Goal: Task Accomplishment & Management: Manage account settings

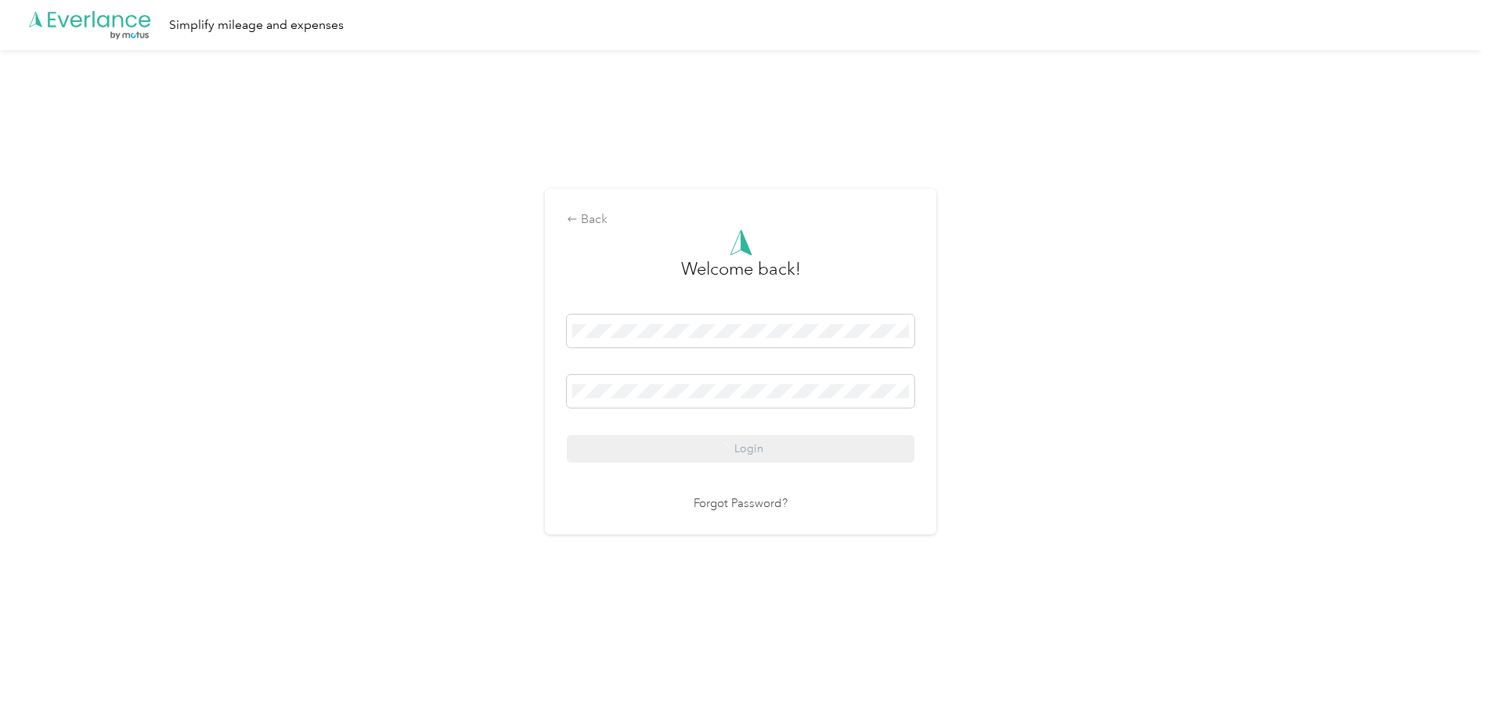
click at [783, 452] on div "Login" at bounding box center [741, 389] width 348 height 148
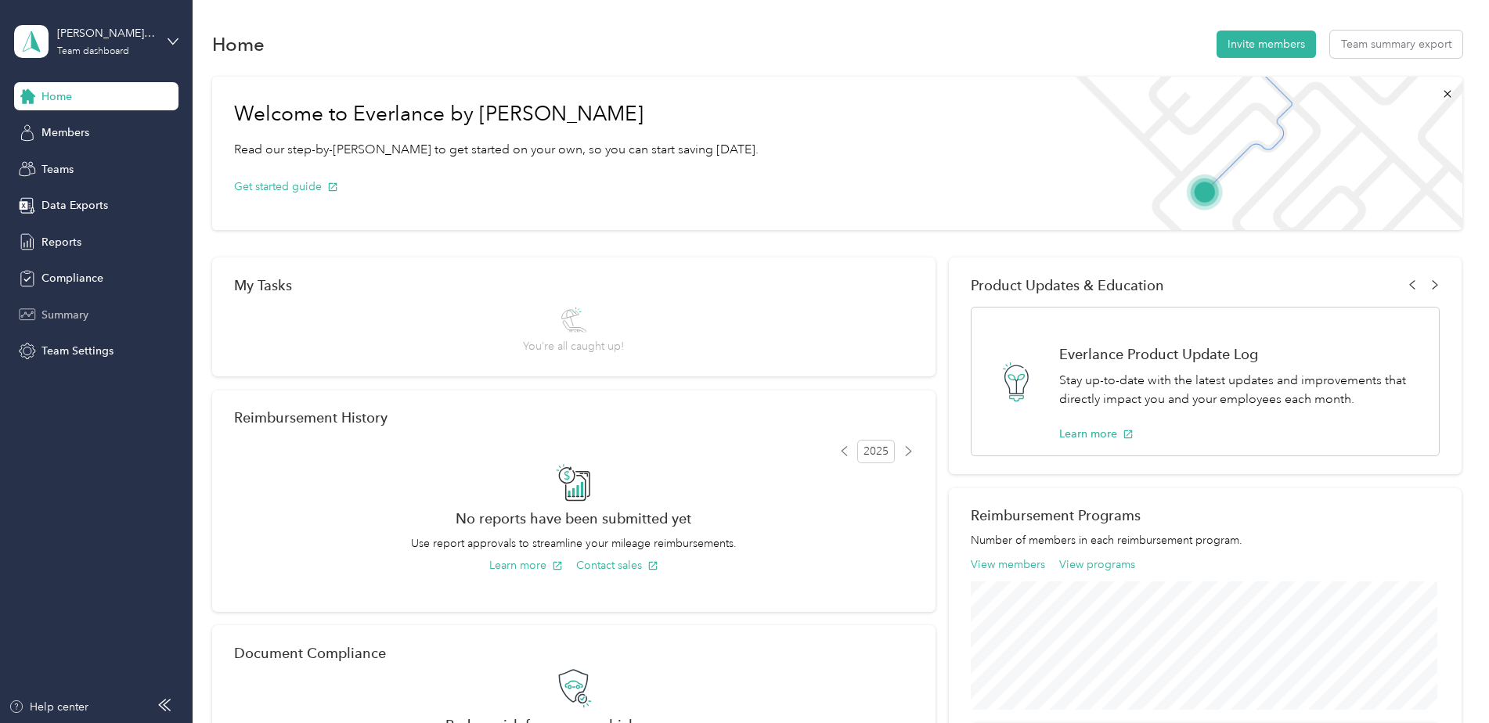
click at [82, 312] on span "Summary" at bounding box center [64, 315] width 47 height 16
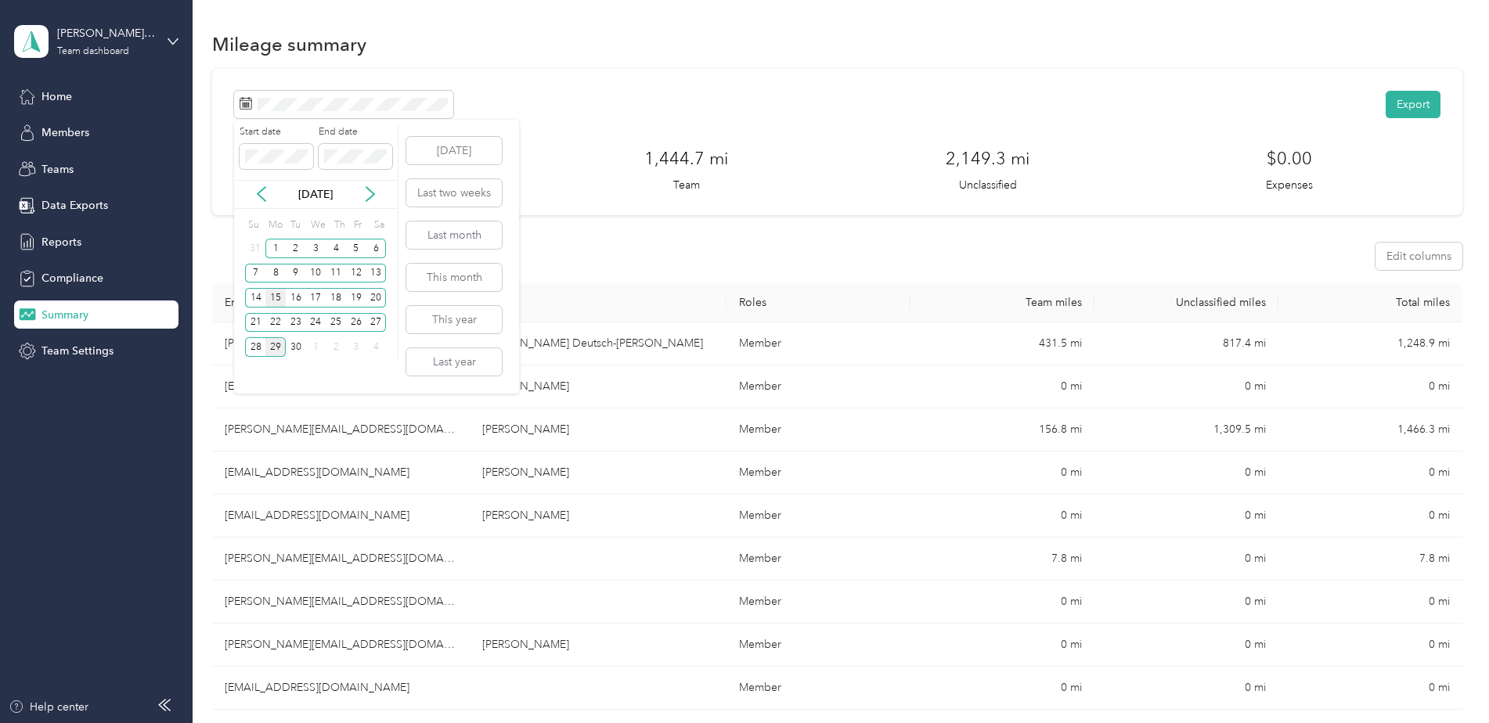
click at [275, 297] on div "15" at bounding box center [275, 298] width 20 height 20
click at [256, 301] on div "14" at bounding box center [255, 298] width 20 height 20
click at [457, 194] on button "Last two weeks" at bounding box center [454, 192] width 96 height 27
click at [258, 298] on div "14" at bounding box center [255, 298] width 20 height 20
click at [377, 323] on div "27" at bounding box center [376, 323] width 20 height 20
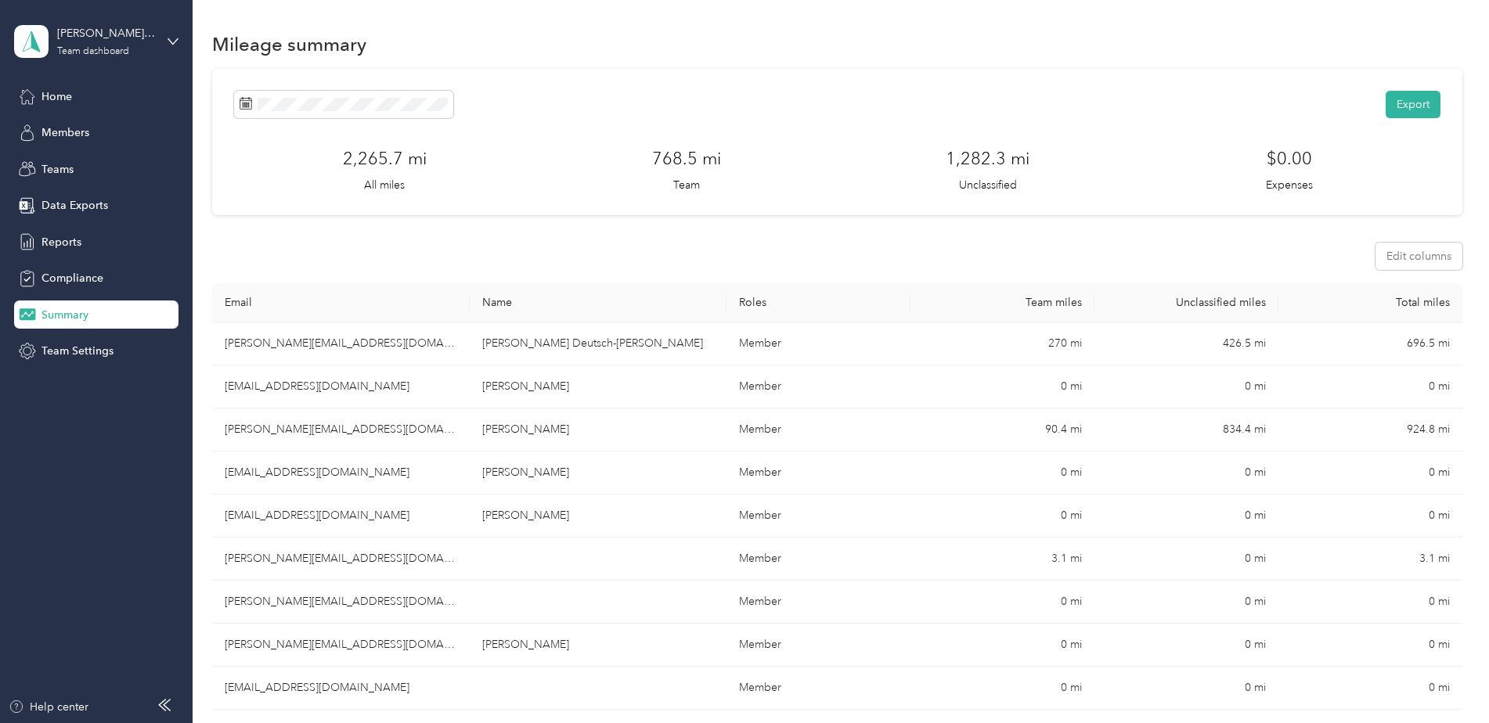
click at [733, 84] on div "Export 2,265.7 mi All miles 768.5 mi Team 1,282.3 mi Unclassified $0.00 Expenses" at bounding box center [837, 142] width 1250 height 146
click at [1406, 110] on button "Export" at bounding box center [1413, 104] width 55 height 27
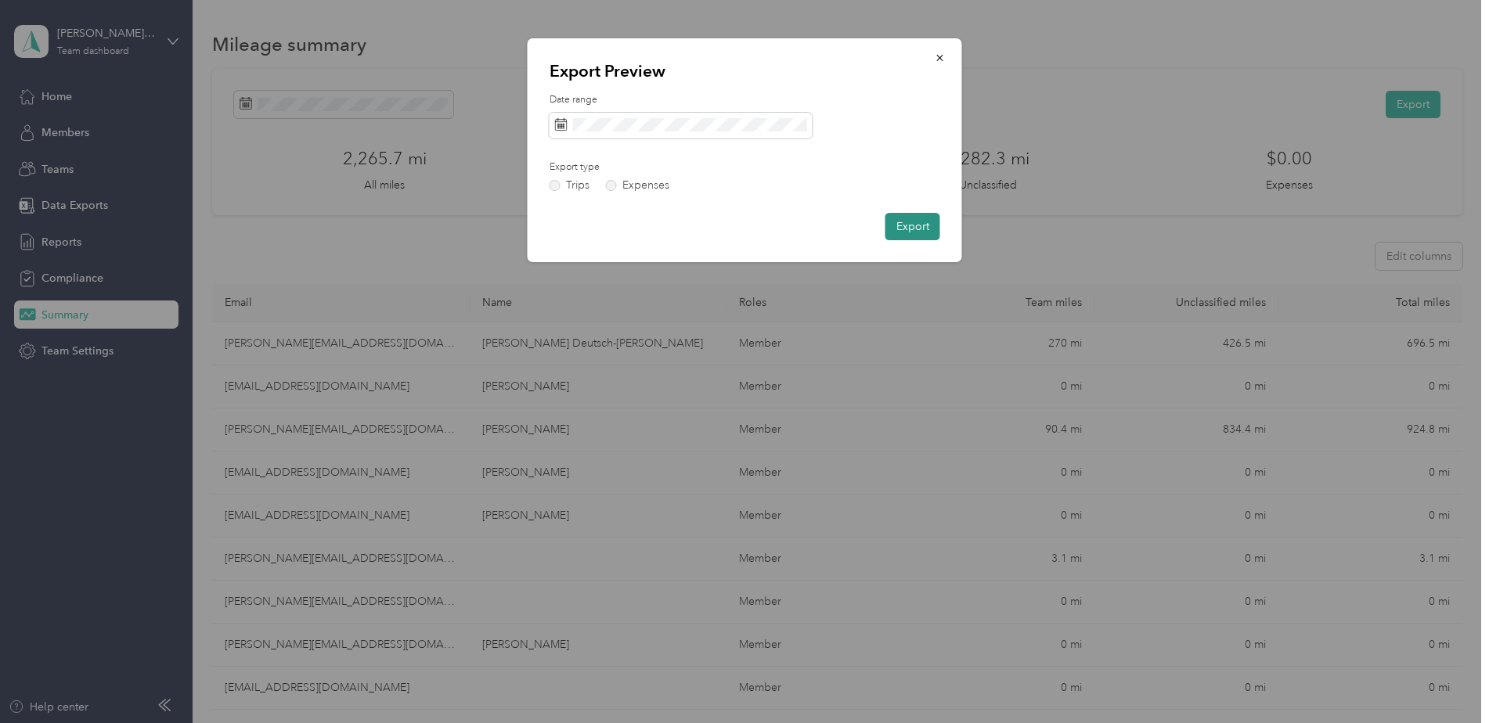
click at [921, 231] on button "Export" at bounding box center [912, 226] width 55 height 27
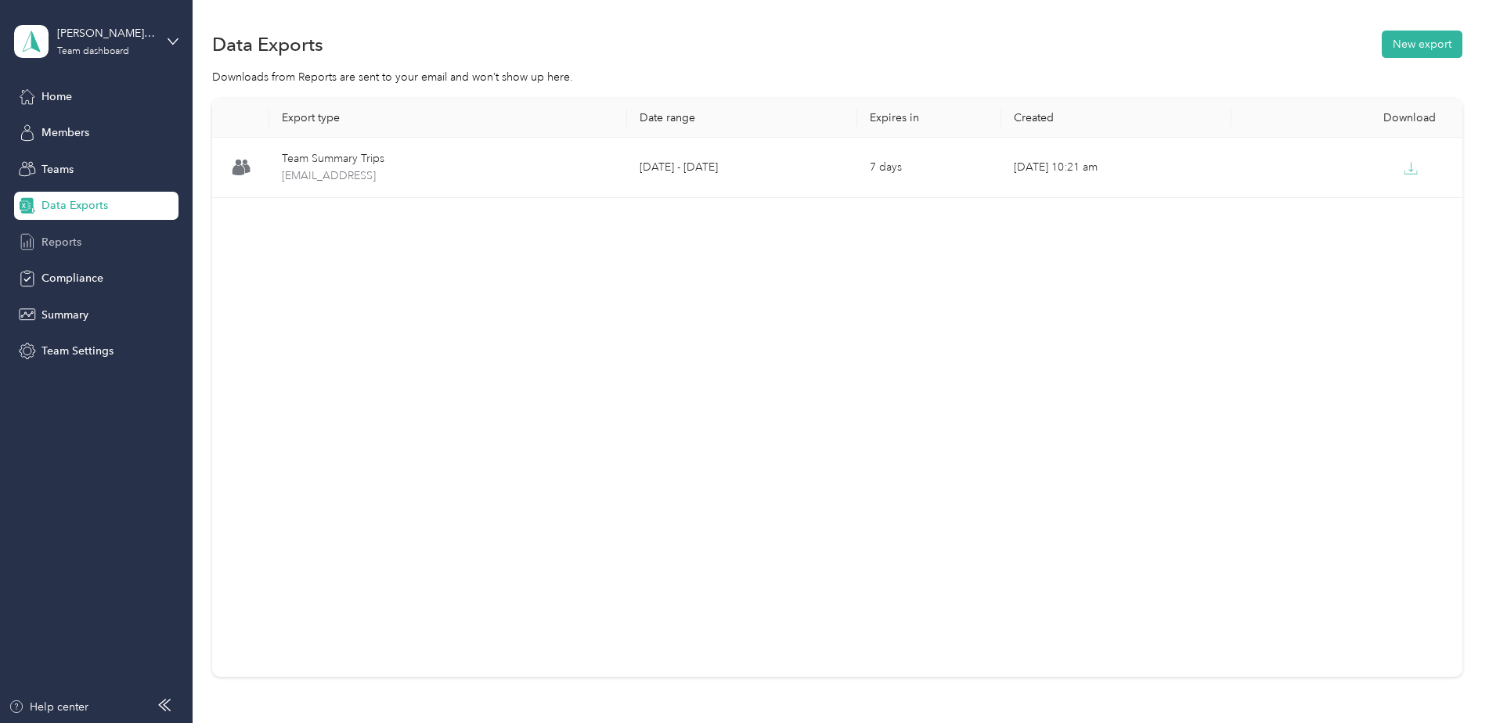
click at [70, 240] on span "Reports" at bounding box center [61, 242] width 40 height 16
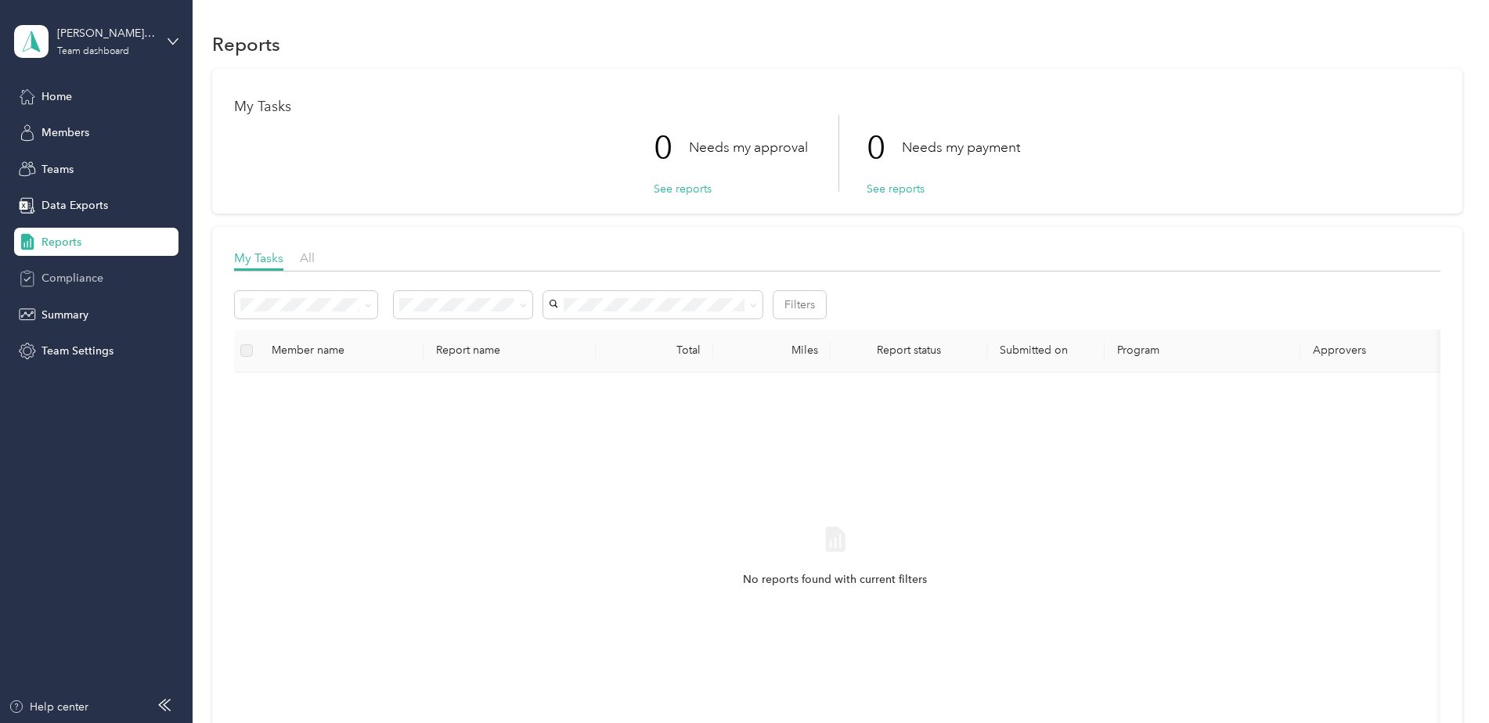
click at [78, 279] on span "Compliance" at bounding box center [72, 278] width 62 height 16
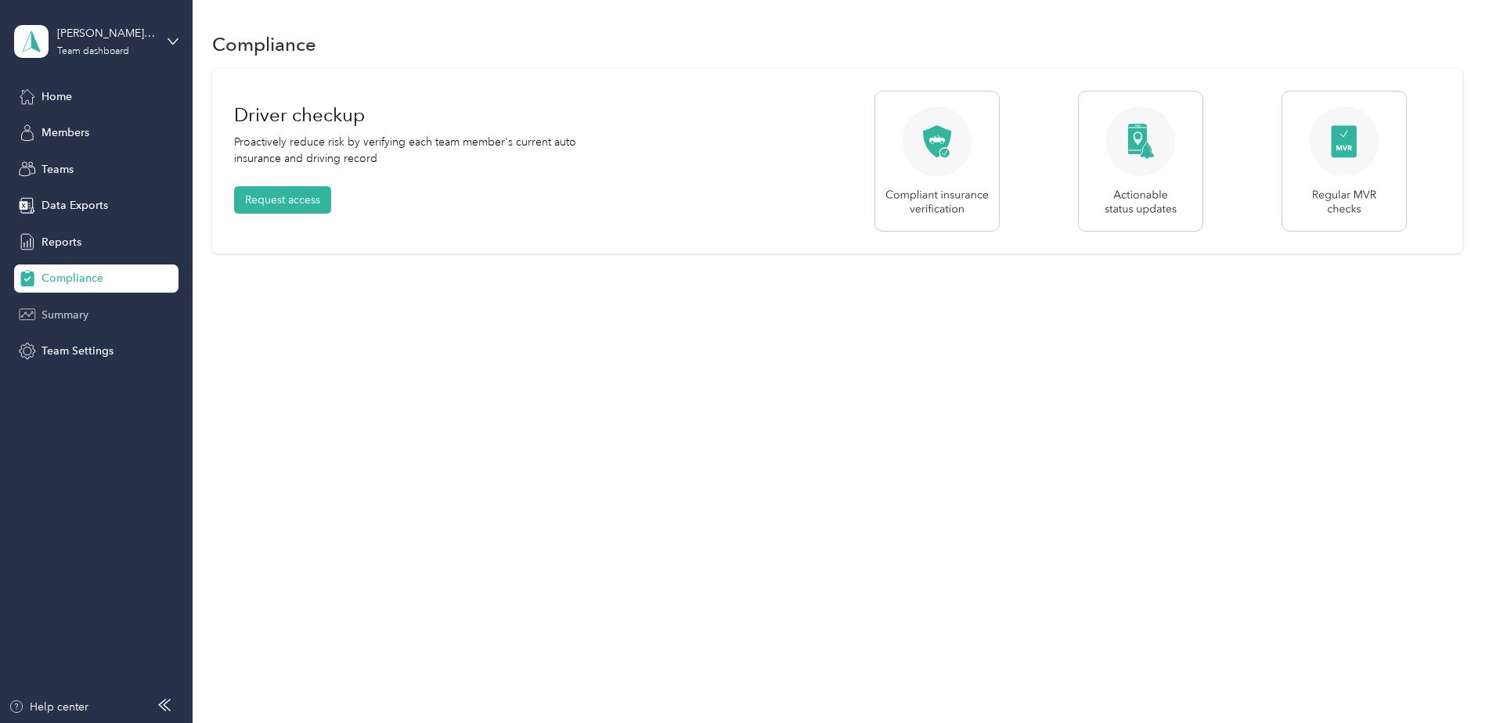
click at [90, 325] on div "Summary" at bounding box center [96, 315] width 164 height 28
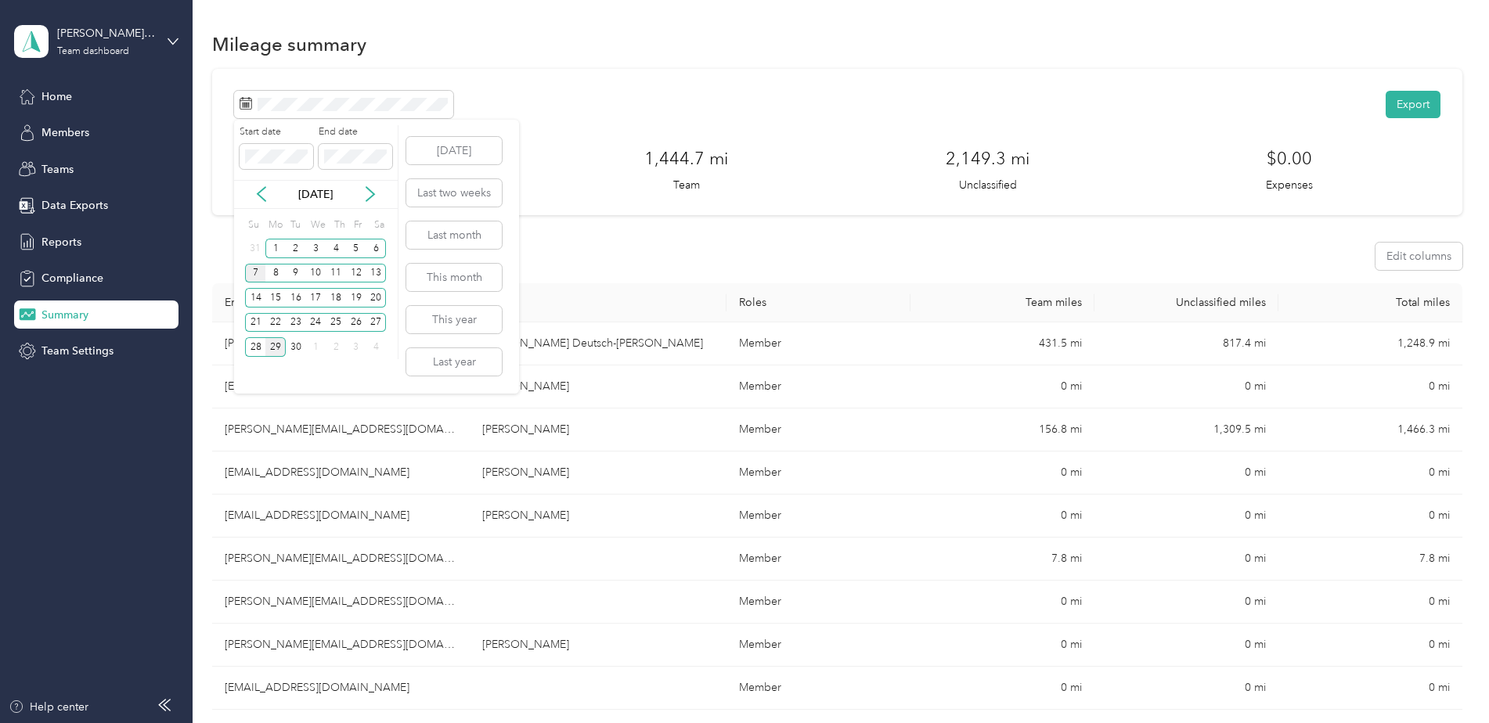
click at [254, 272] on div "7" at bounding box center [255, 274] width 20 height 20
click at [259, 299] on div "14" at bounding box center [255, 298] width 20 height 20
click at [257, 305] on div "14" at bounding box center [255, 298] width 20 height 20
click at [384, 326] on div "27" at bounding box center [376, 323] width 20 height 20
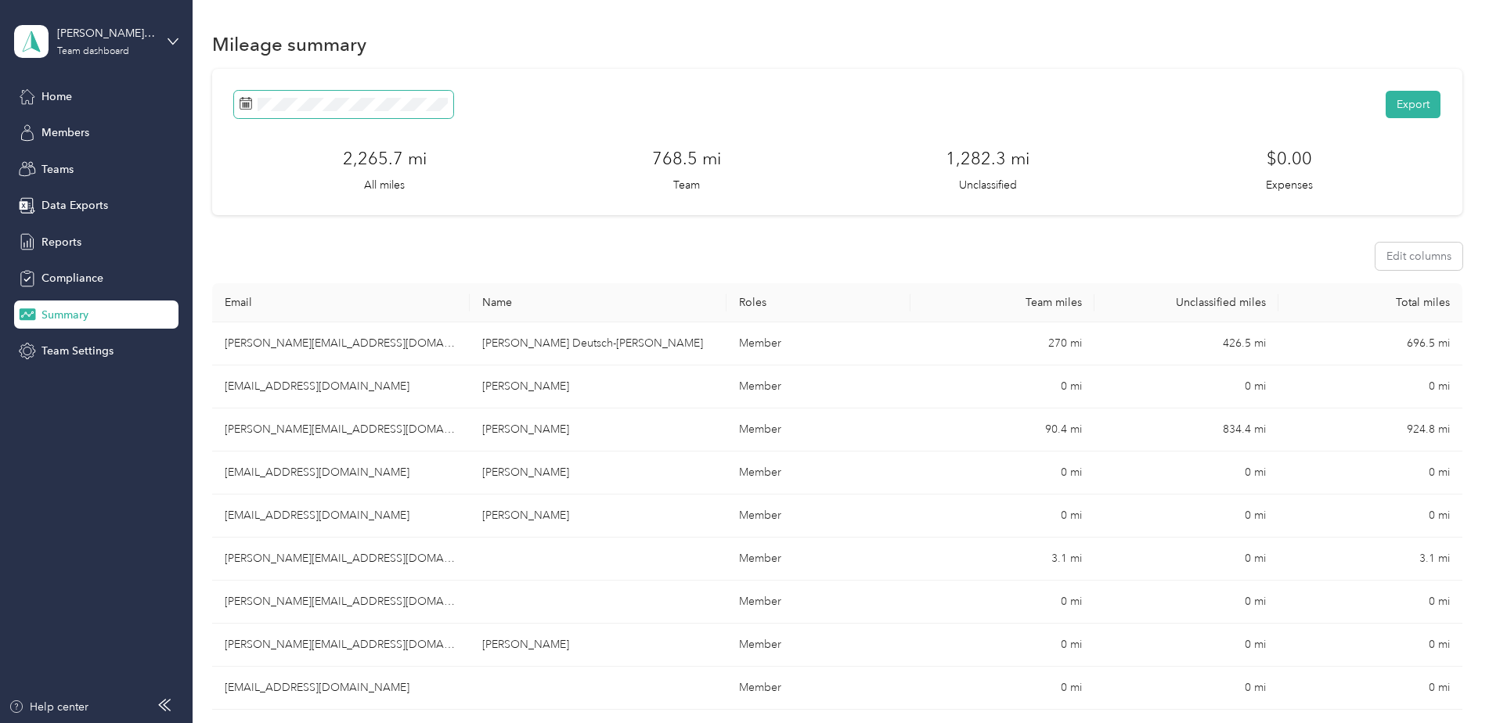
click at [452, 113] on span at bounding box center [343, 104] width 219 height 27
click at [1399, 105] on button "Export" at bounding box center [1413, 104] width 55 height 27
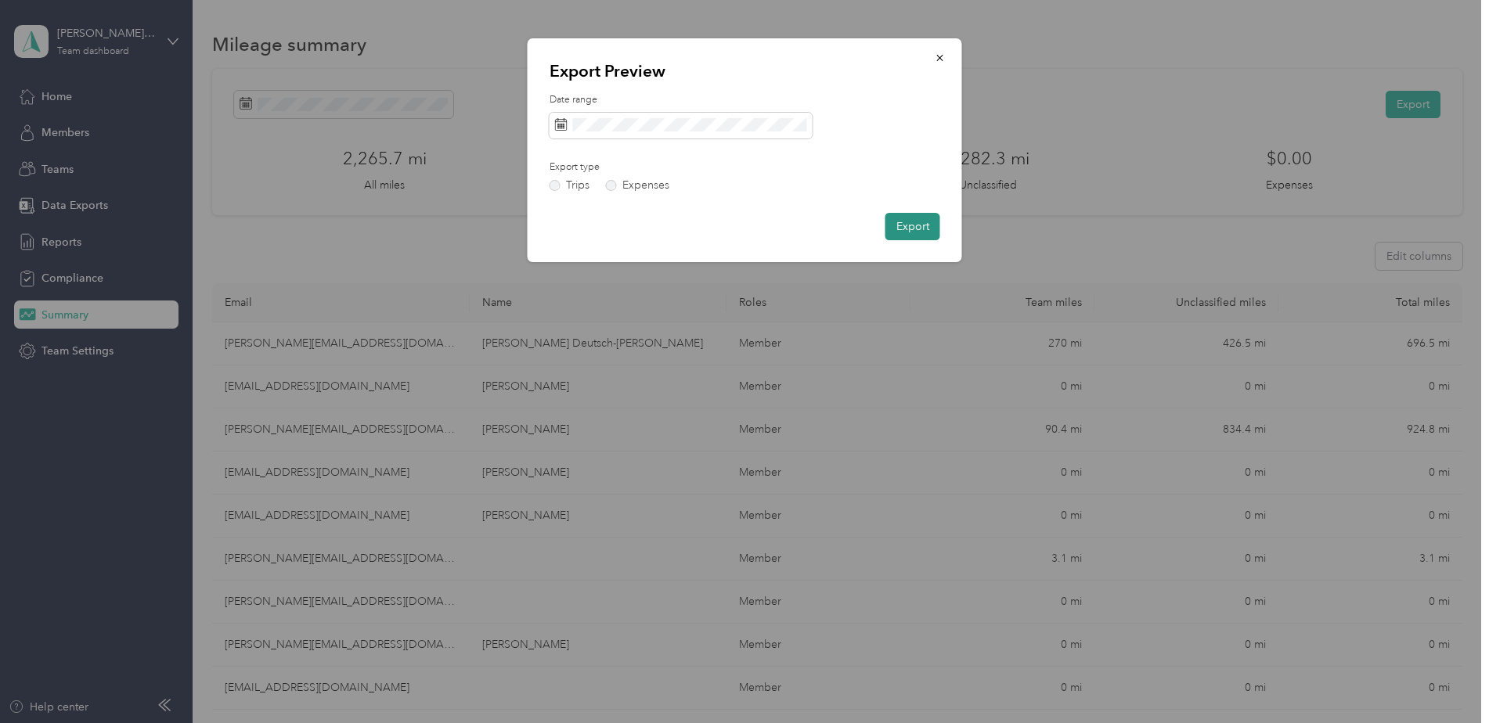
click at [915, 230] on button "Export" at bounding box center [912, 226] width 55 height 27
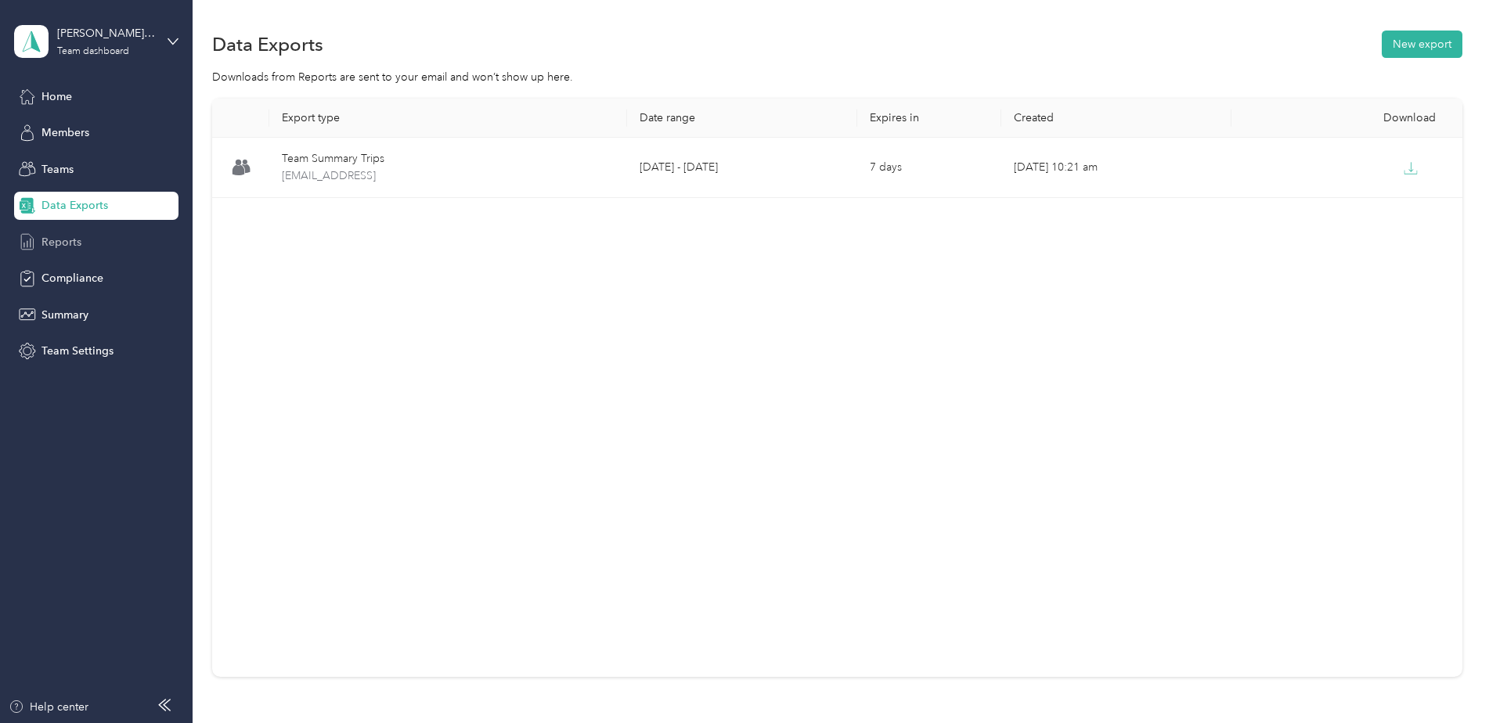
click at [79, 251] on div "Reports" at bounding box center [96, 242] width 164 height 28
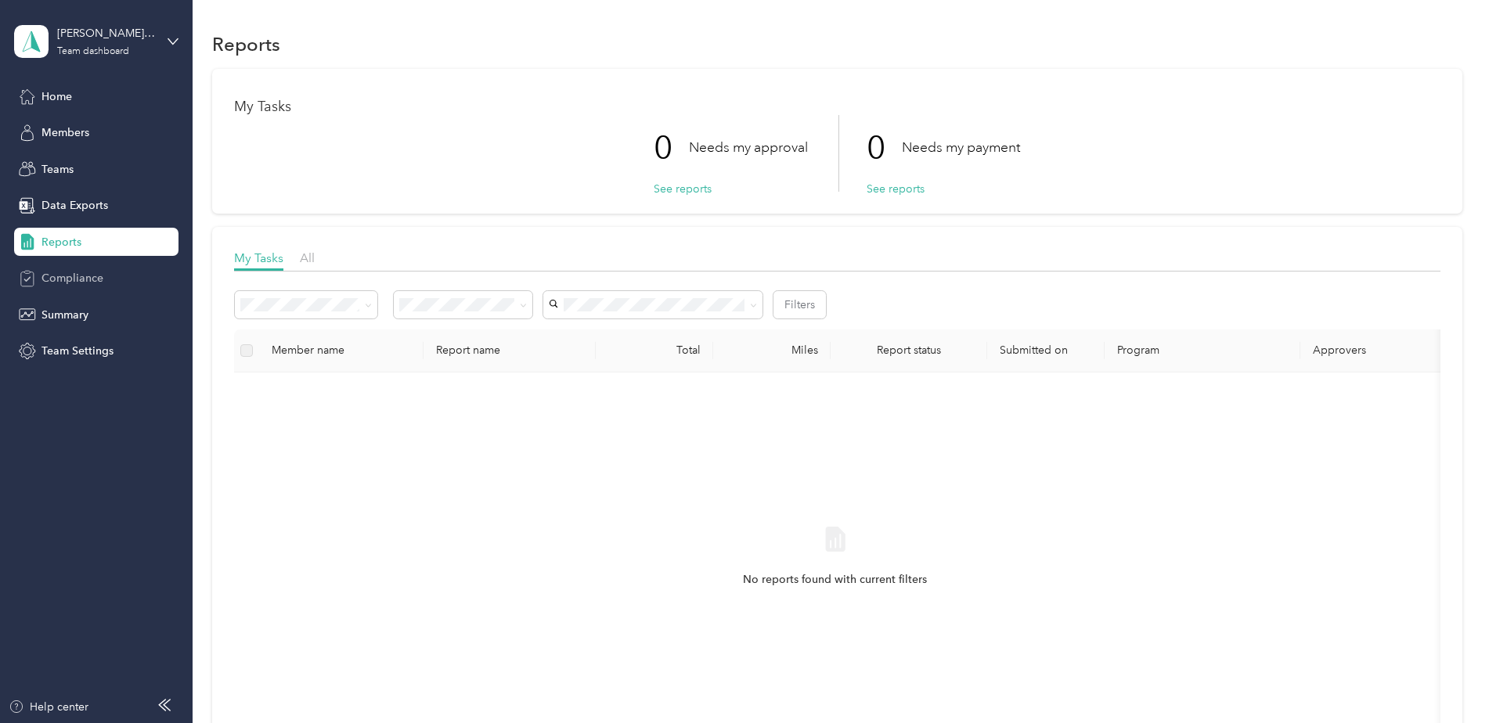
click at [68, 289] on div "Compliance" at bounding box center [96, 279] width 164 height 28
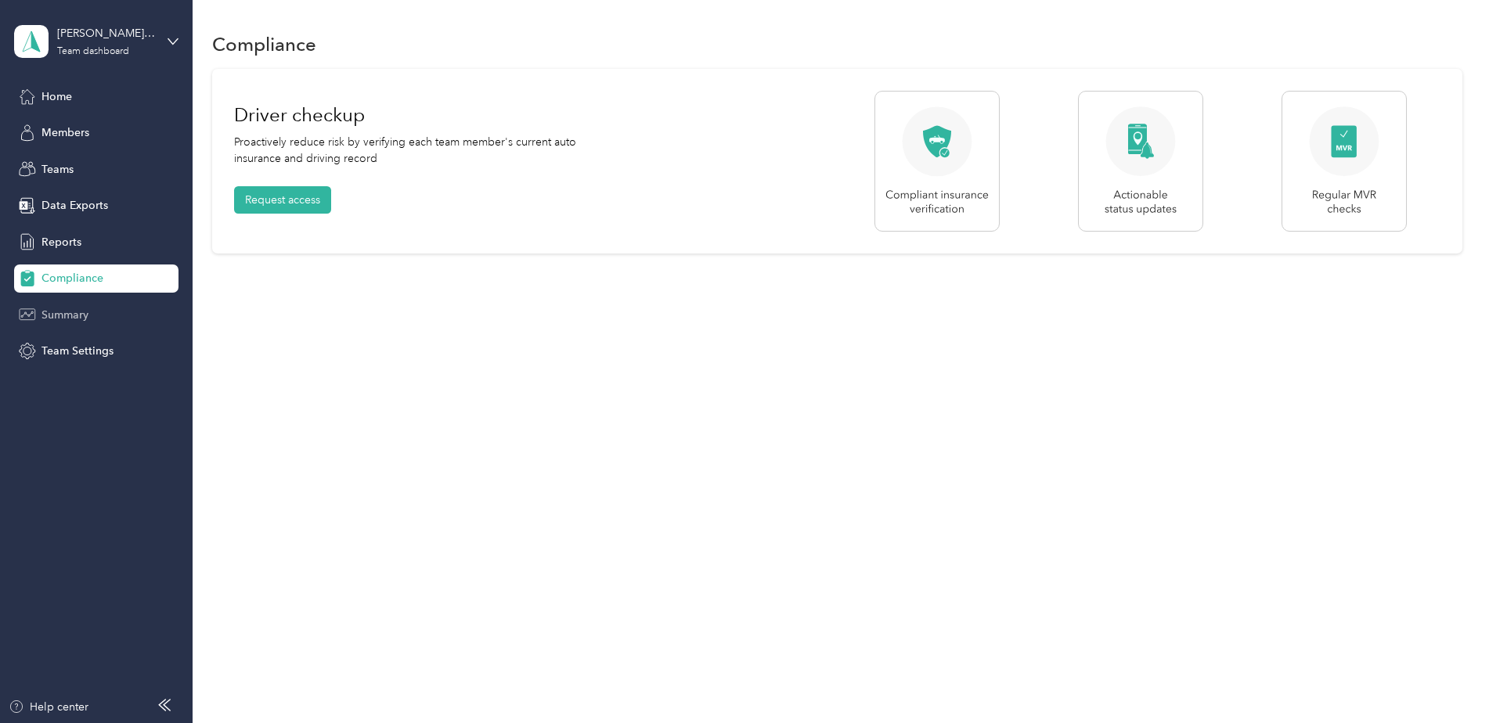
click at [71, 315] on span "Summary" at bounding box center [64, 315] width 47 height 16
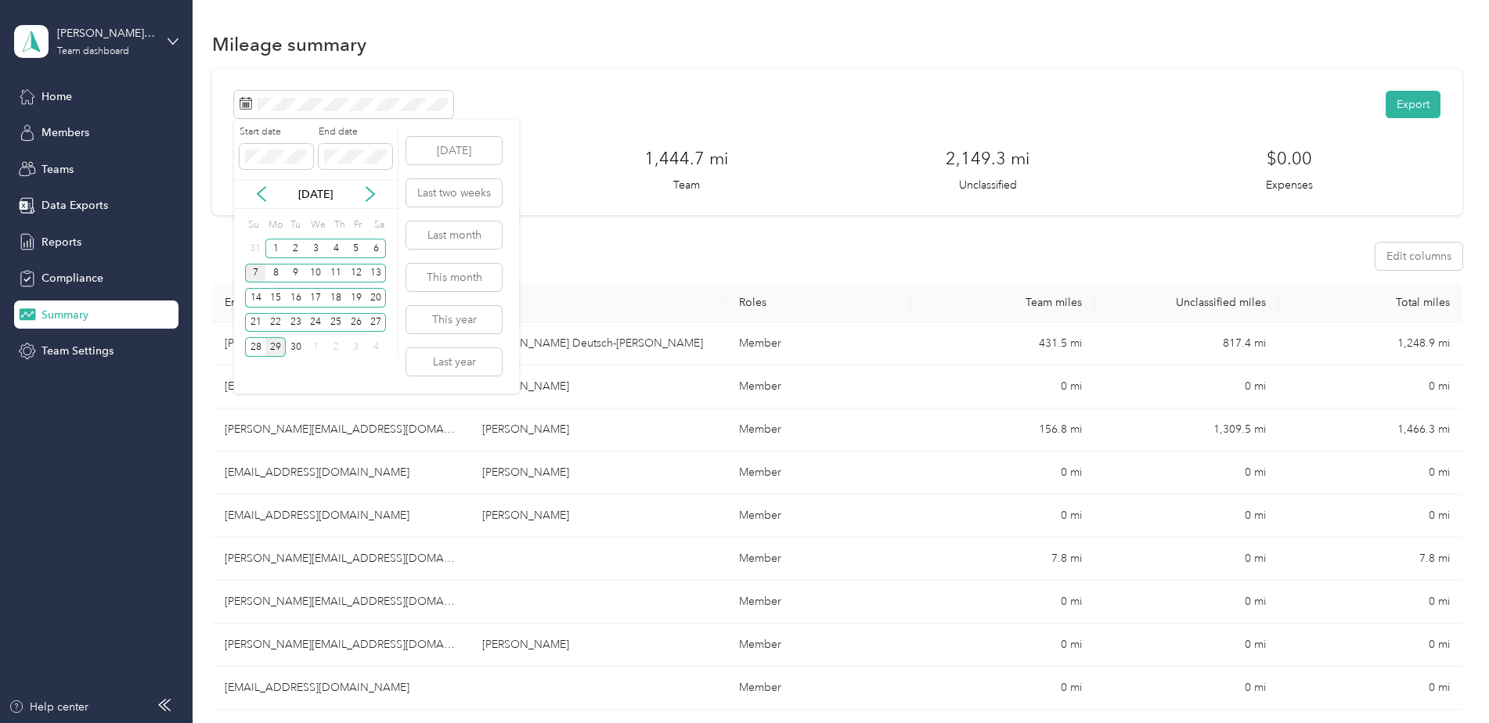
click at [259, 274] on div "7" at bounding box center [255, 274] width 20 height 20
click at [258, 299] on div "14" at bounding box center [255, 298] width 20 height 20
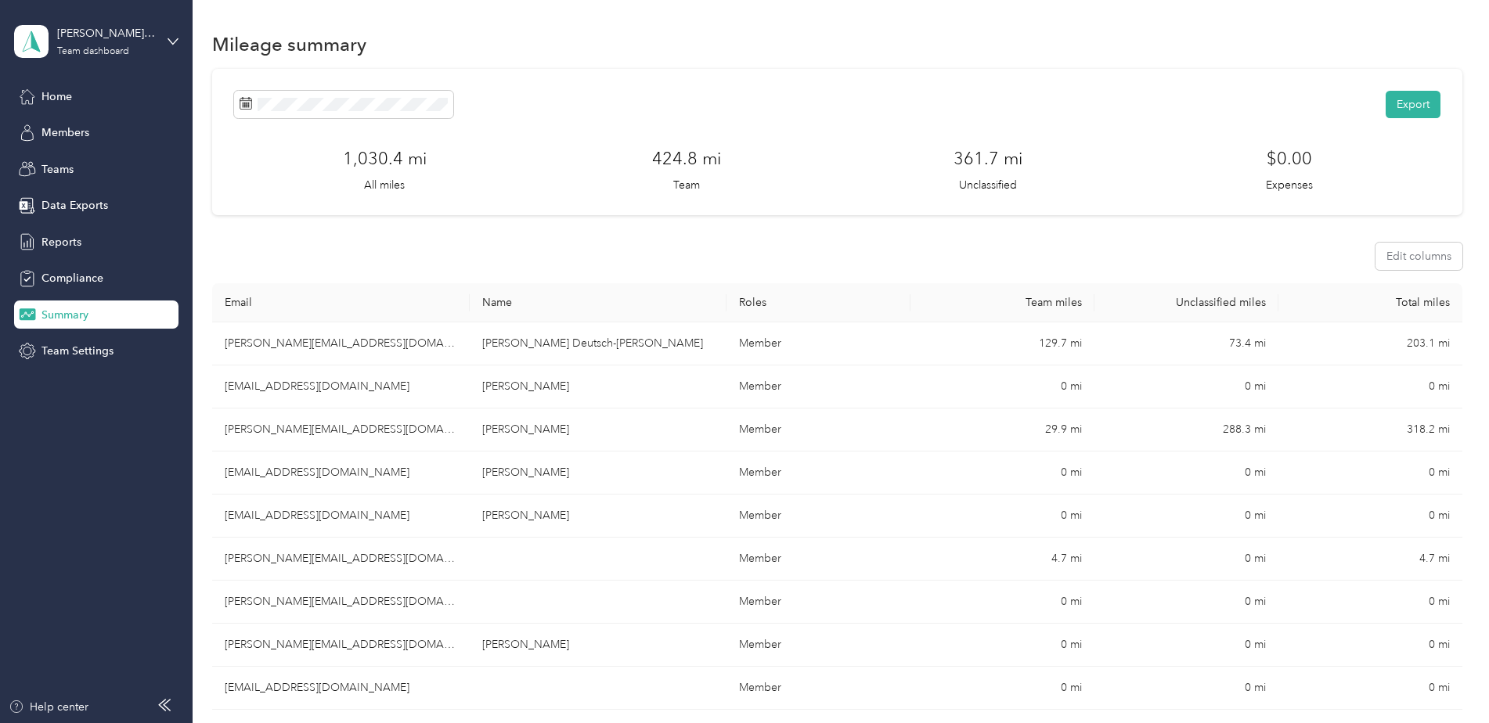
click at [312, 118] on div "Export 1,030.4 mi All miles 424.8 mi Team 361.7 mi Unclassified $0.00 Expenses" at bounding box center [837, 142] width 1206 height 103
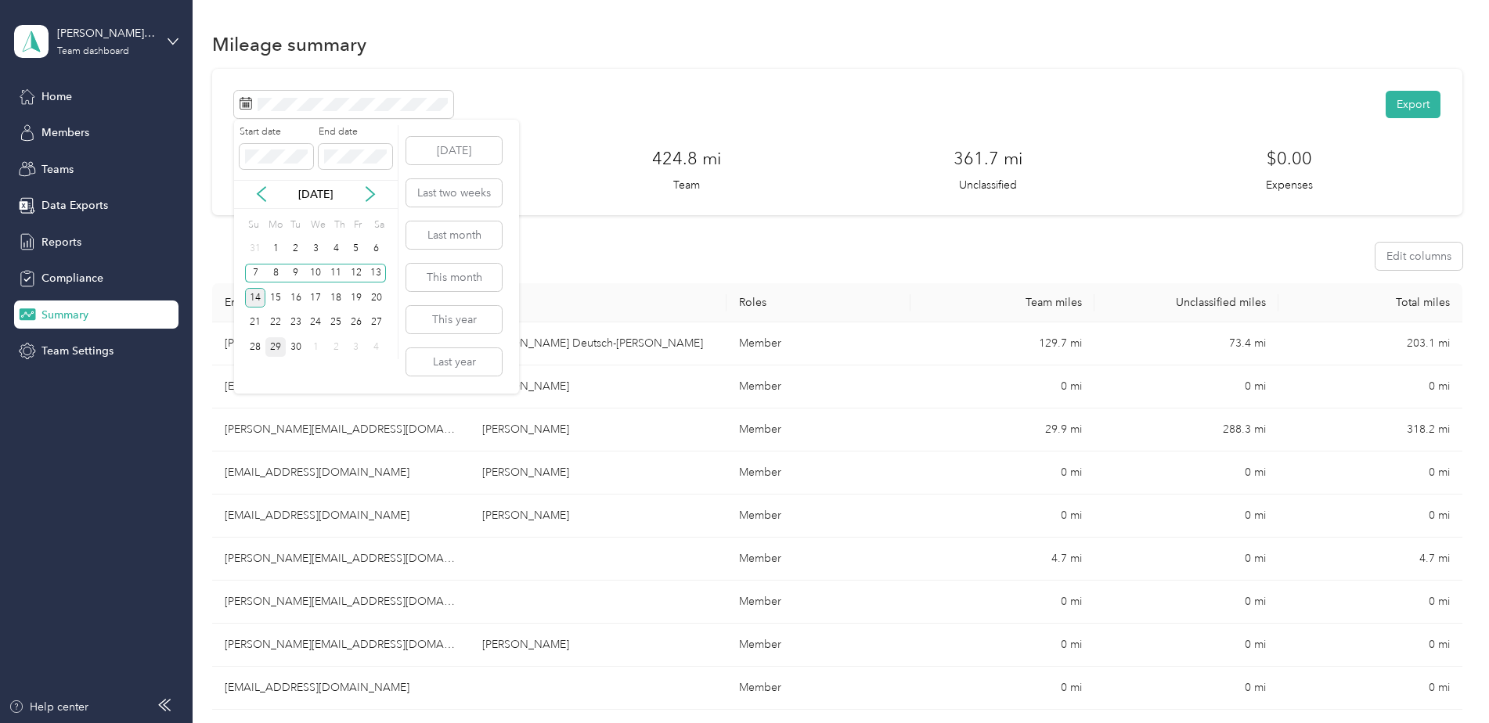
click at [257, 294] on div "14" at bounding box center [255, 298] width 20 height 20
click at [257, 299] on div "14" at bounding box center [255, 298] width 20 height 20
click at [381, 320] on div "27" at bounding box center [376, 323] width 20 height 20
click at [263, 300] on div "14" at bounding box center [255, 298] width 20 height 20
click at [255, 298] on div "14" at bounding box center [255, 298] width 20 height 20
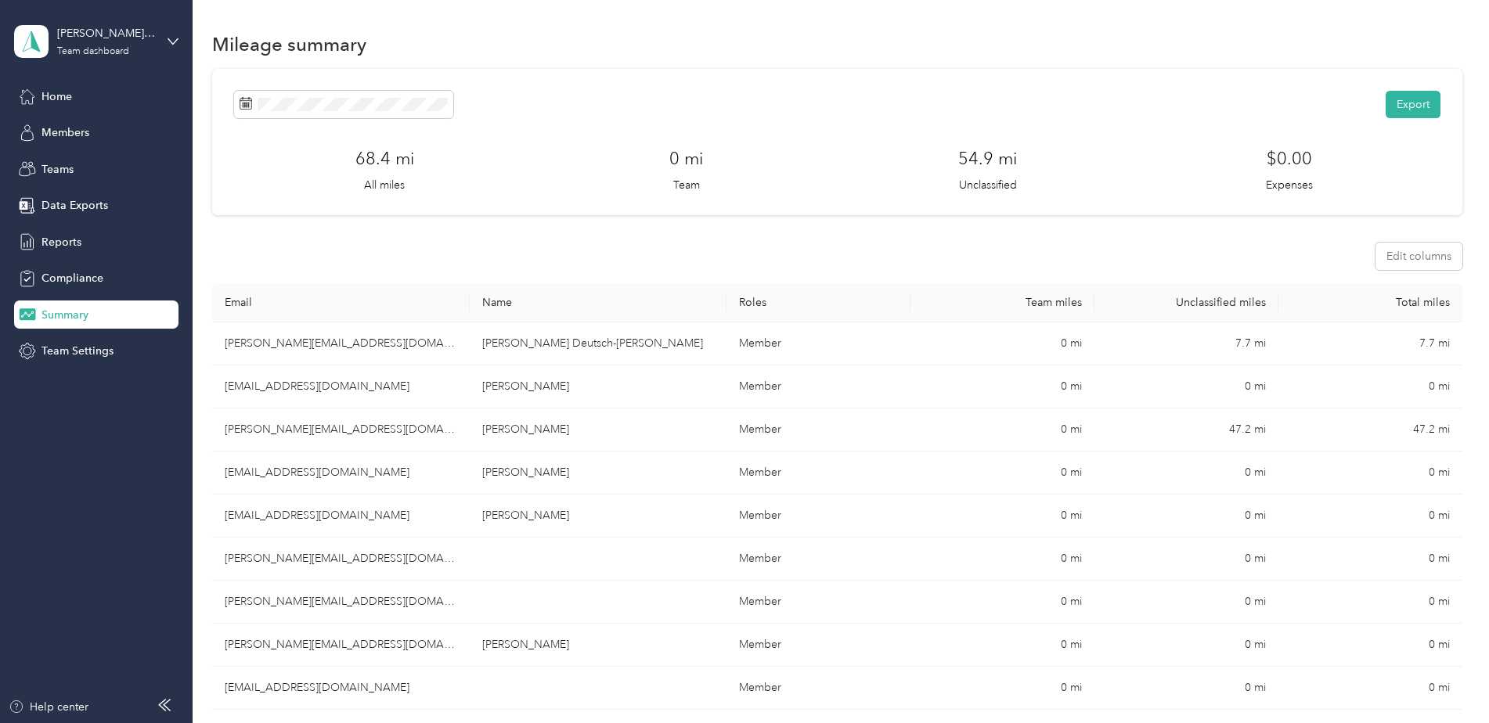
click at [523, 105] on div "Export" at bounding box center [837, 104] width 1206 height 27
click at [323, 96] on span at bounding box center [343, 104] width 219 height 27
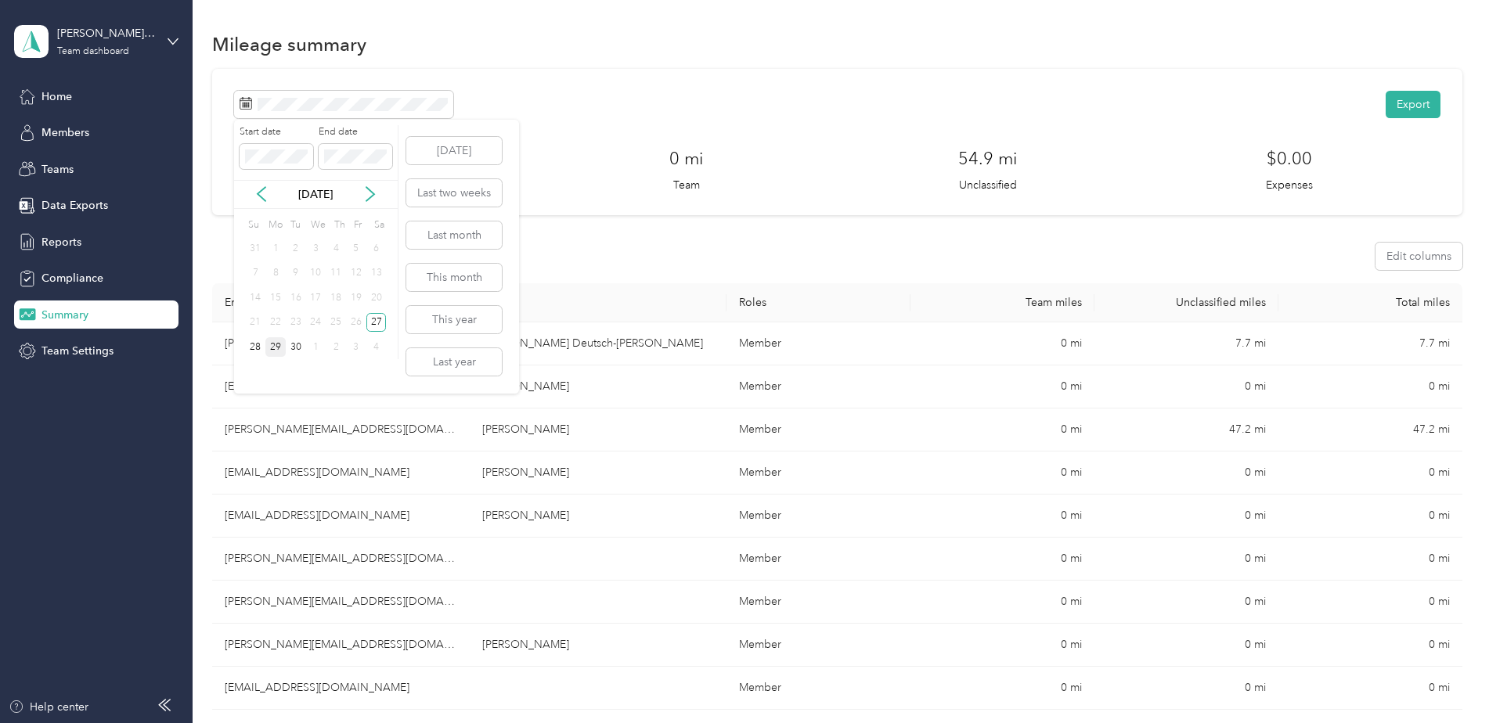
click at [258, 302] on div "14" at bounding box center [255, 298] width 20 height 20
click at [266, 192] on icon at bounding box center [262, 194] width 16 height 16
click at [368, 193] on icon at bounding box center [370, 194] width 16 height 16
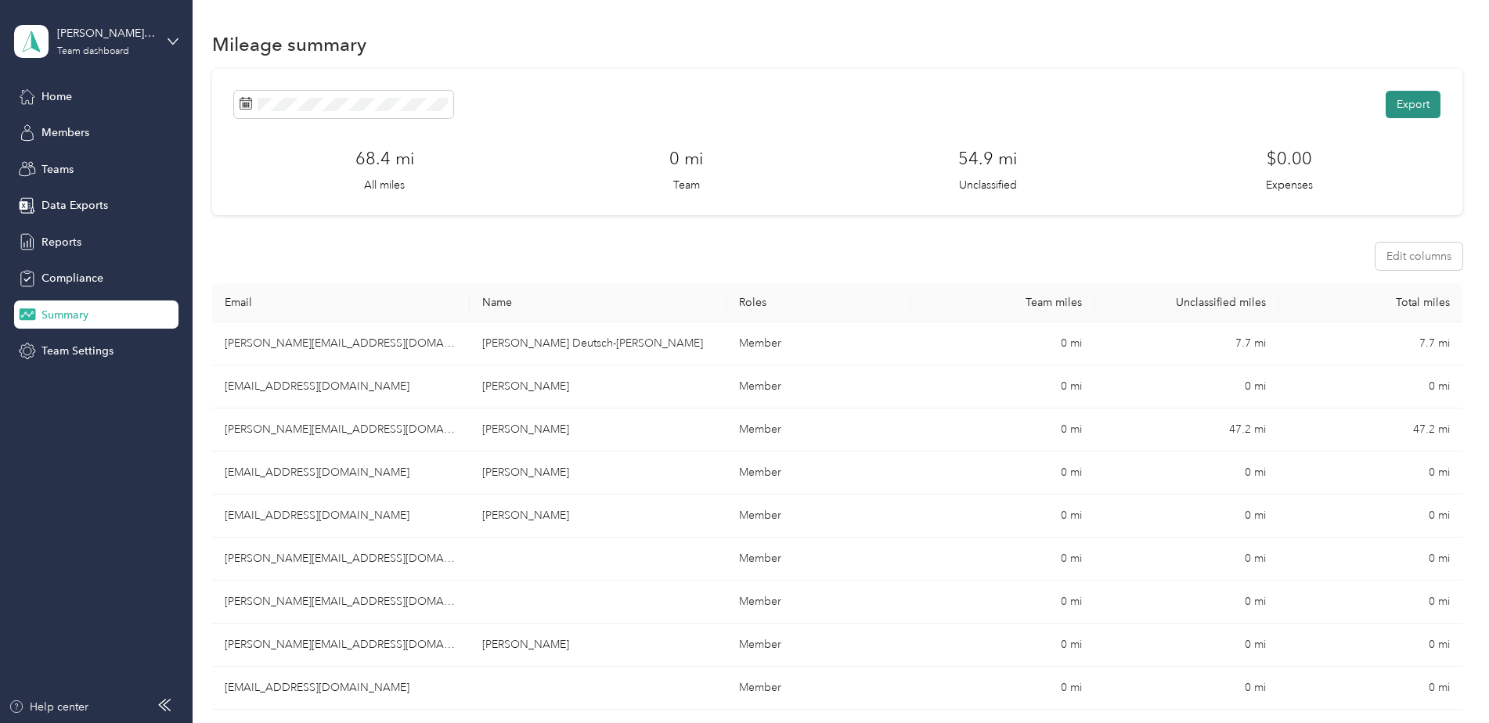
click at [1418, 110] on button "Export" at bounding box center [1413, 104] width 55 height 27
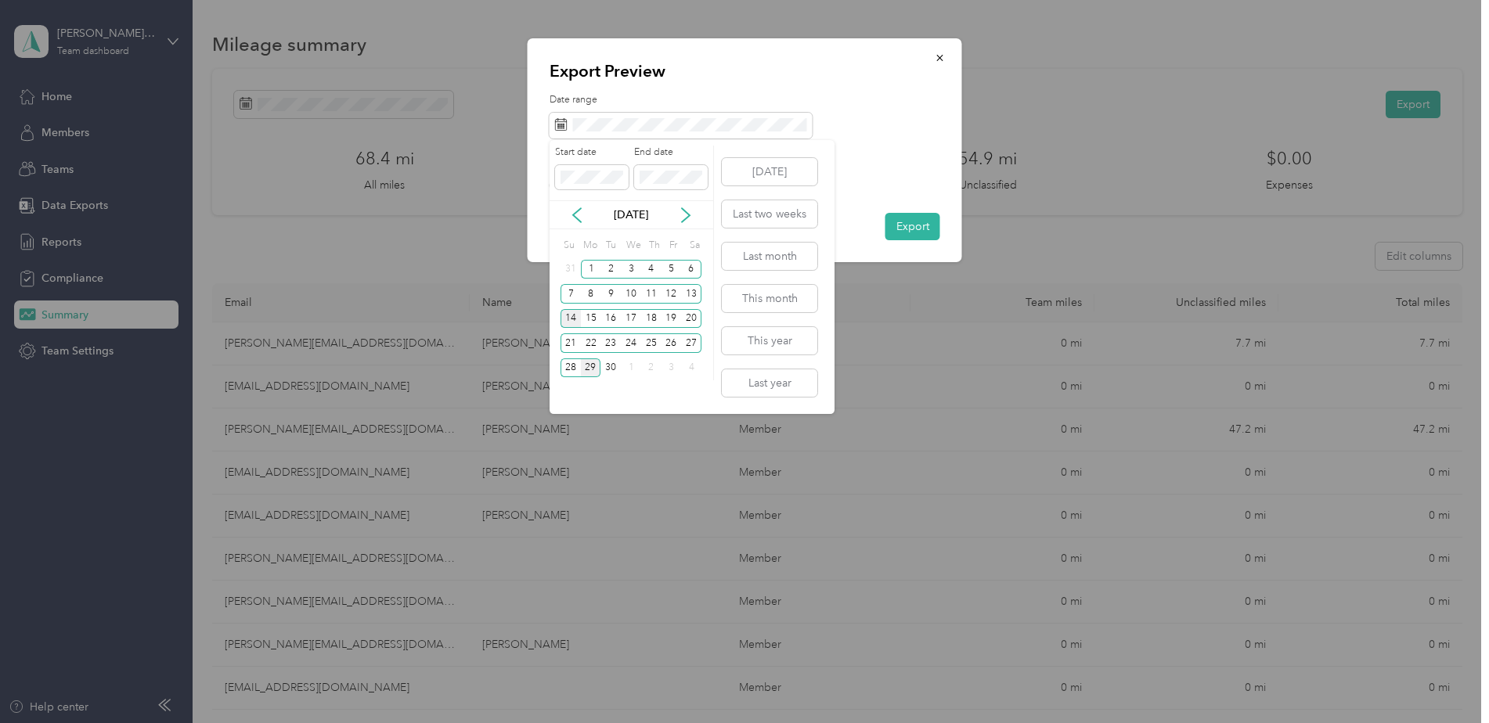
click at [568, 319] on div "14" at bounding box center [570, 319] width 20 height 20
drag, startPoint x: 571, startPoint y: 316, endPoint x: 649, endPoint y: 330, distance: 79.4
click at [571, 316] on div "14" at bounding box center [570, 319] width 20 height 20
click at [694, 341] on div "27" at bounding box center [691, 343] width 20 height 20
click at [697, 343] on div "27" at bounding box center [691, 343] width 20 height 20
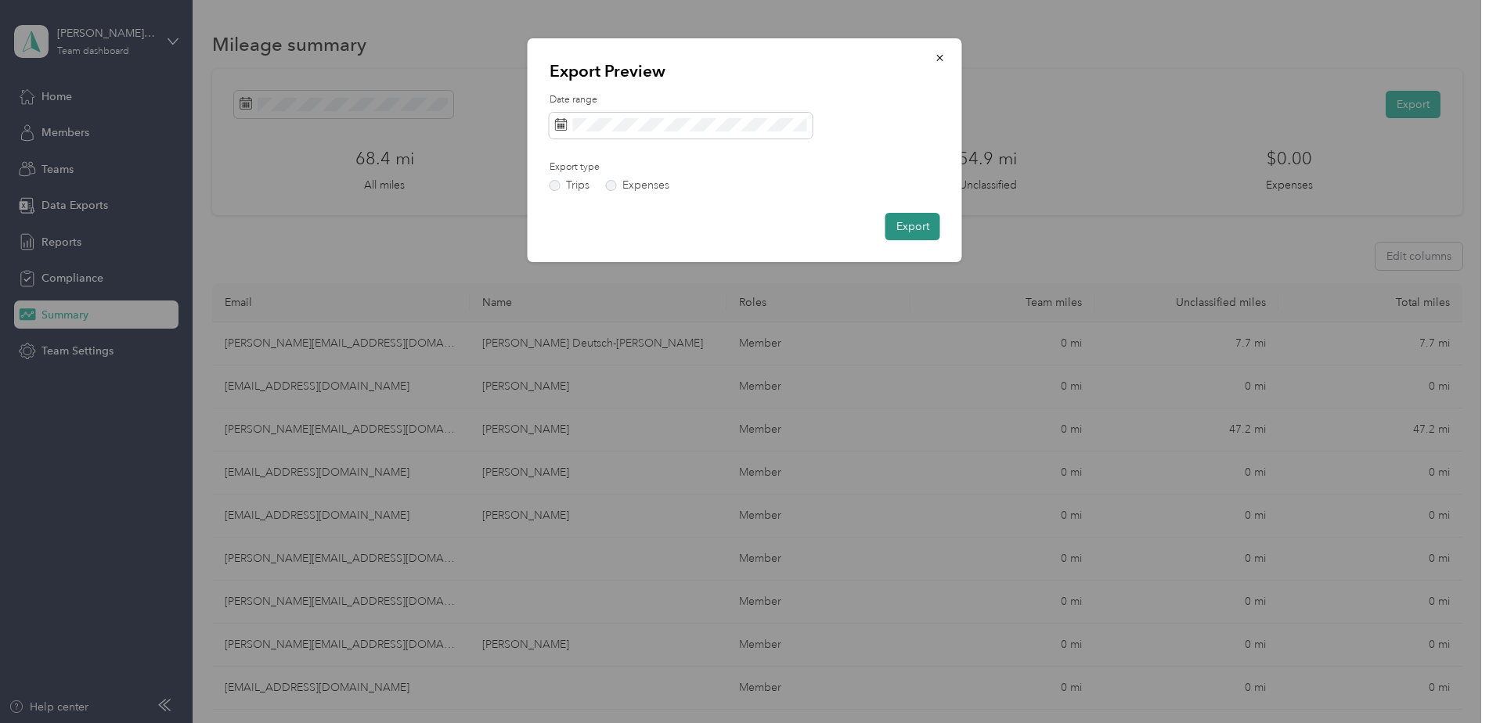
click at [917, 229] on button "Export" at bounding box center [912, 226] width 55 height 27
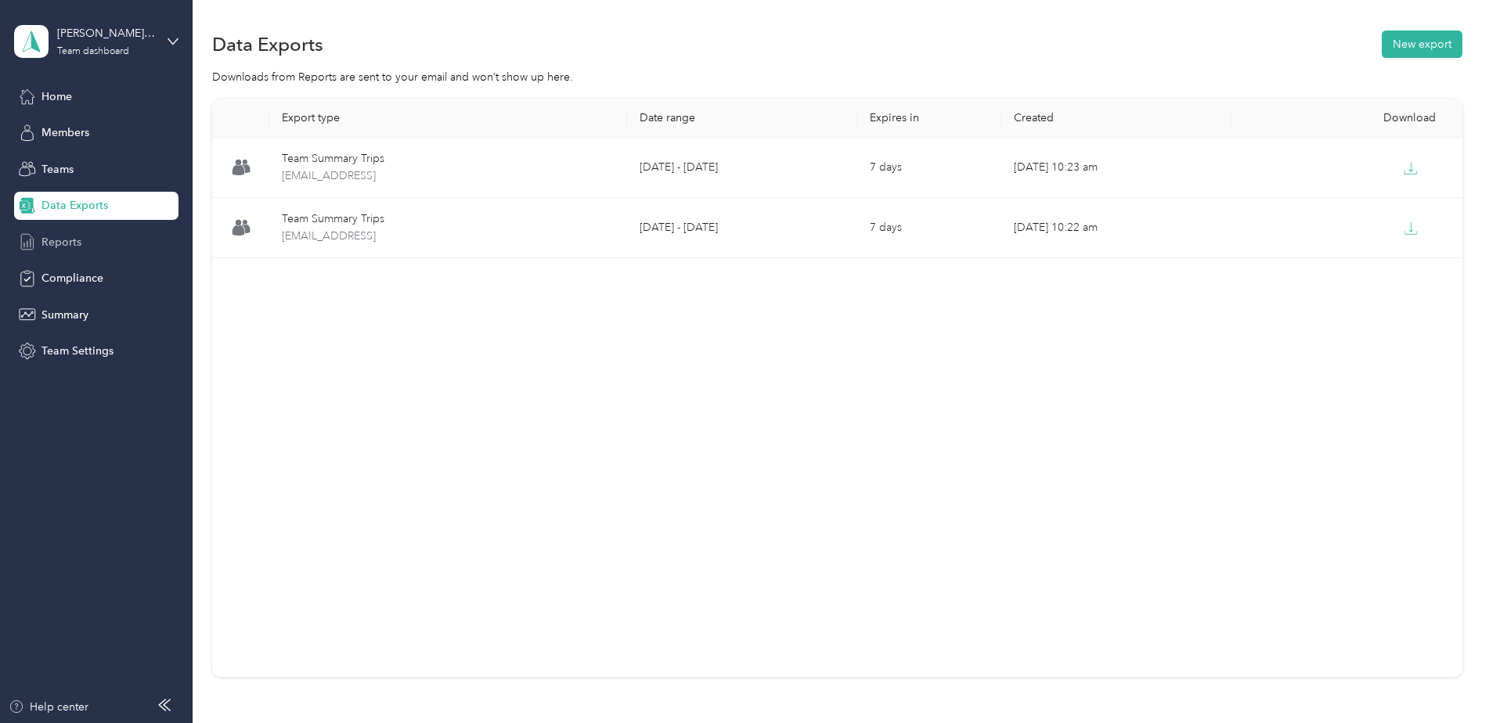
click at [76, 245] on span "Reports" at bounding box center [61, 242] width 40 height 16
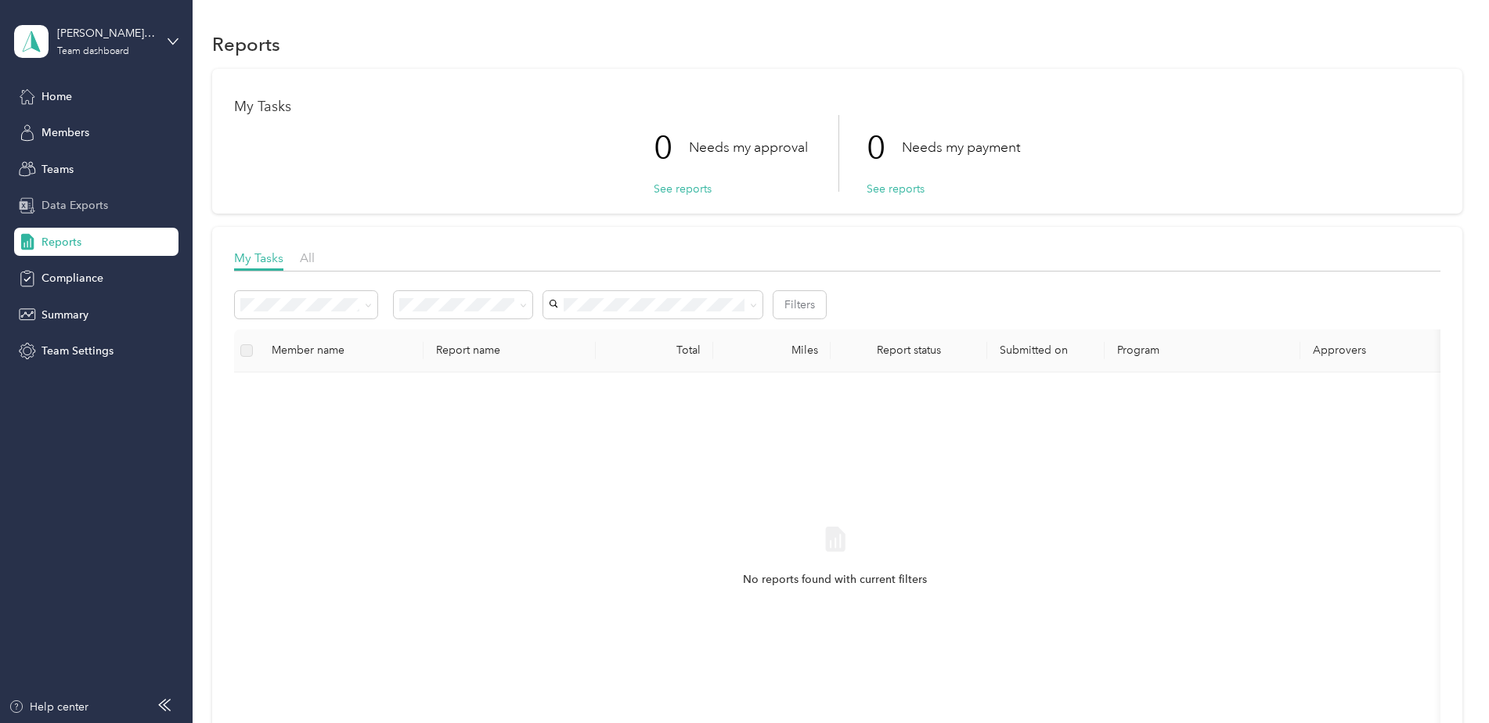
click at [103, 208] on span "Data Exports" at bounding box center [74, 205] width 67 height 16
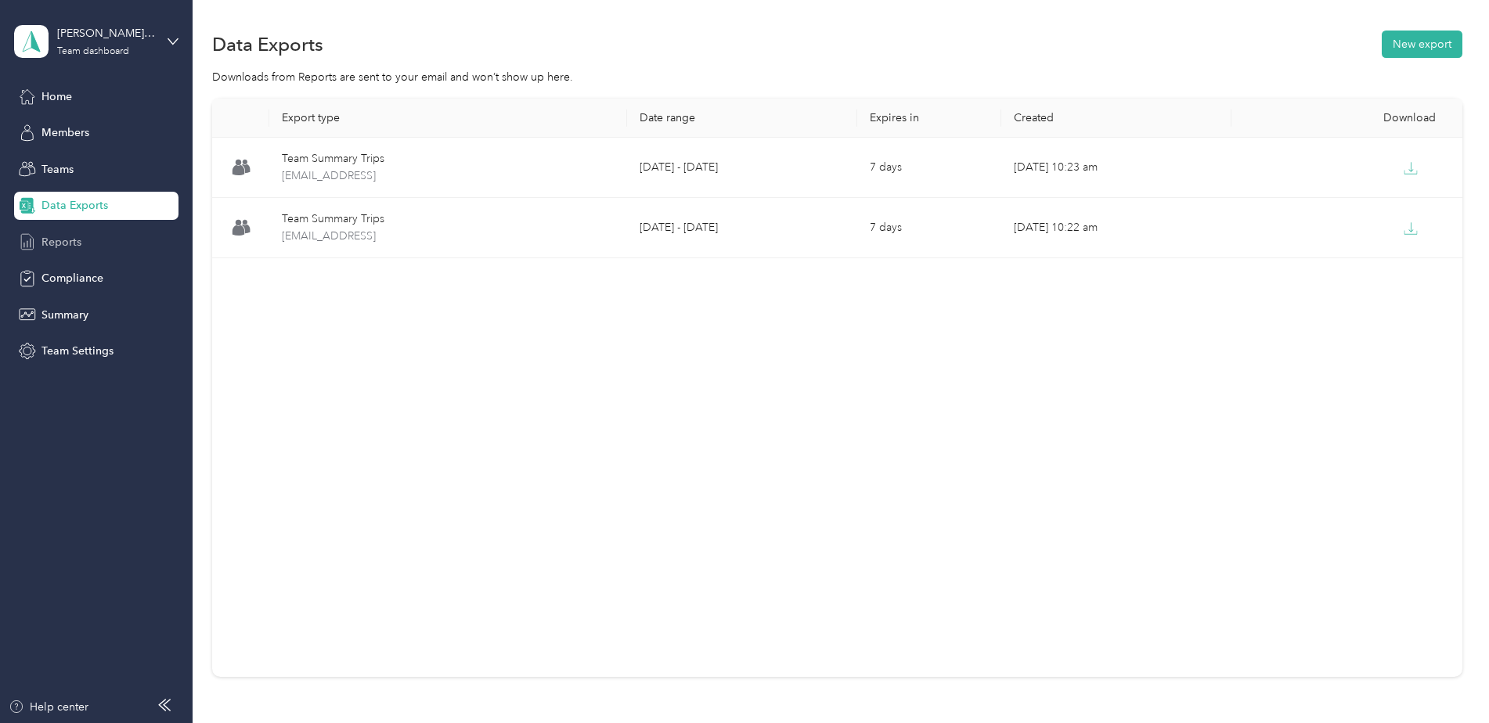
click at [89, 235] on div "Reports" at bounding box center [96, 242] width 164 height 28
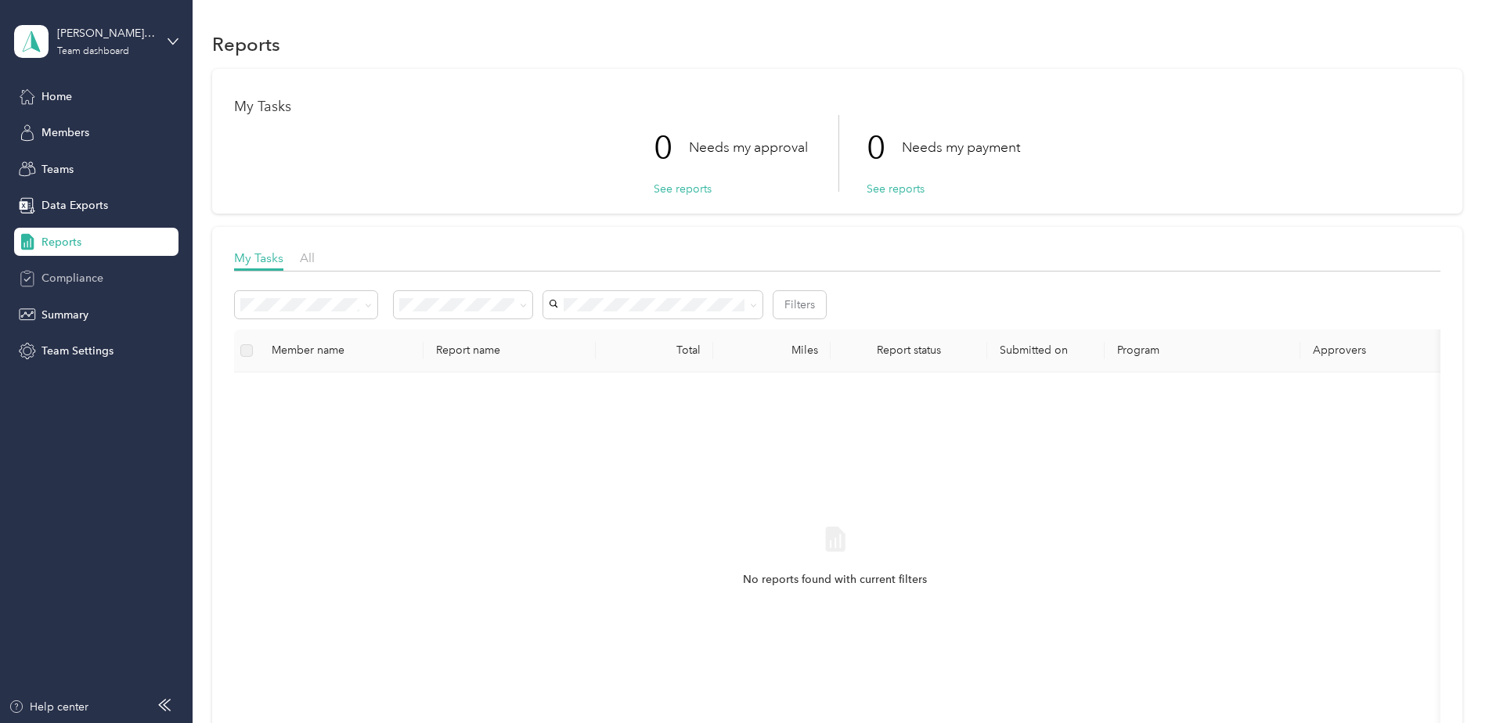
click at [71, 283] on span "Compliance" at bounding box center [72, 278] width 62 height 16
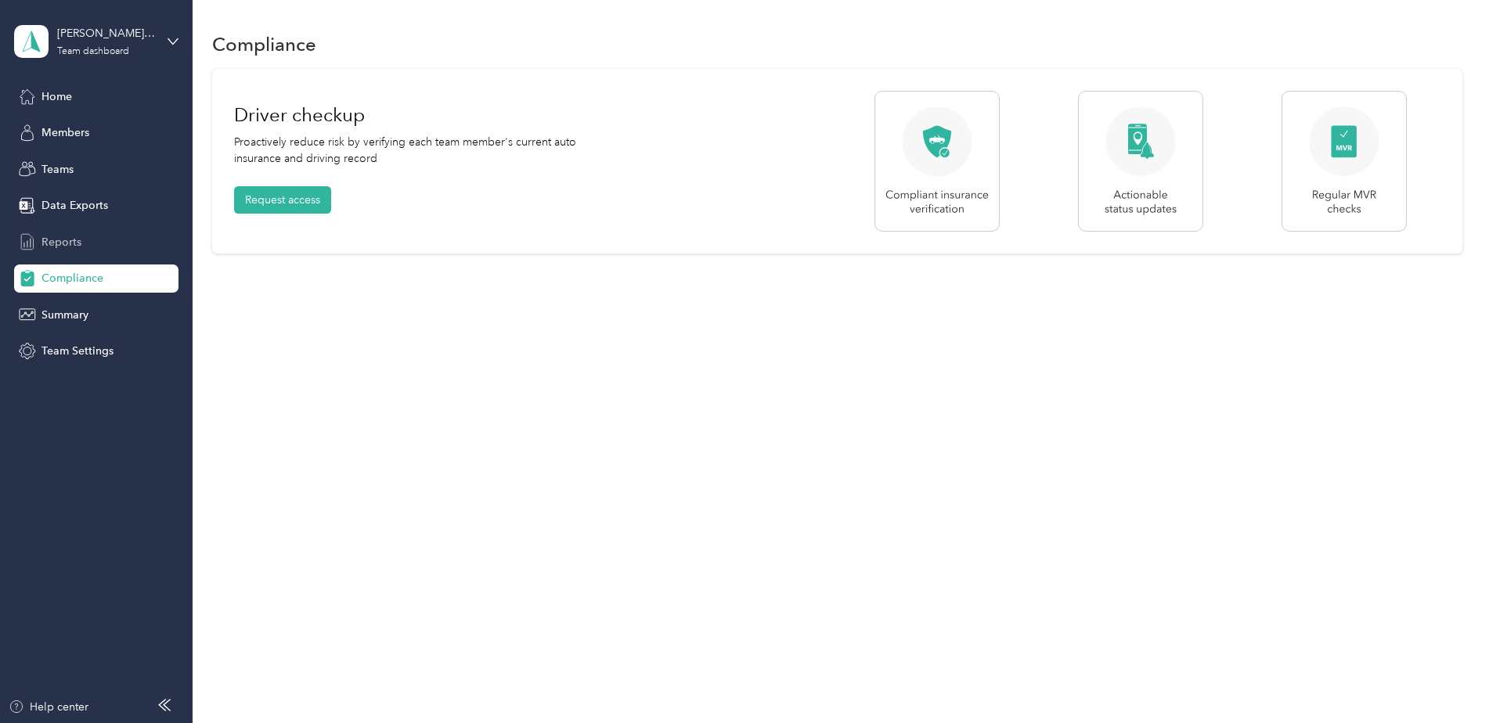
click at [77, 238] on span "Reports" at bounding box center [61, 242] width 40 height 16
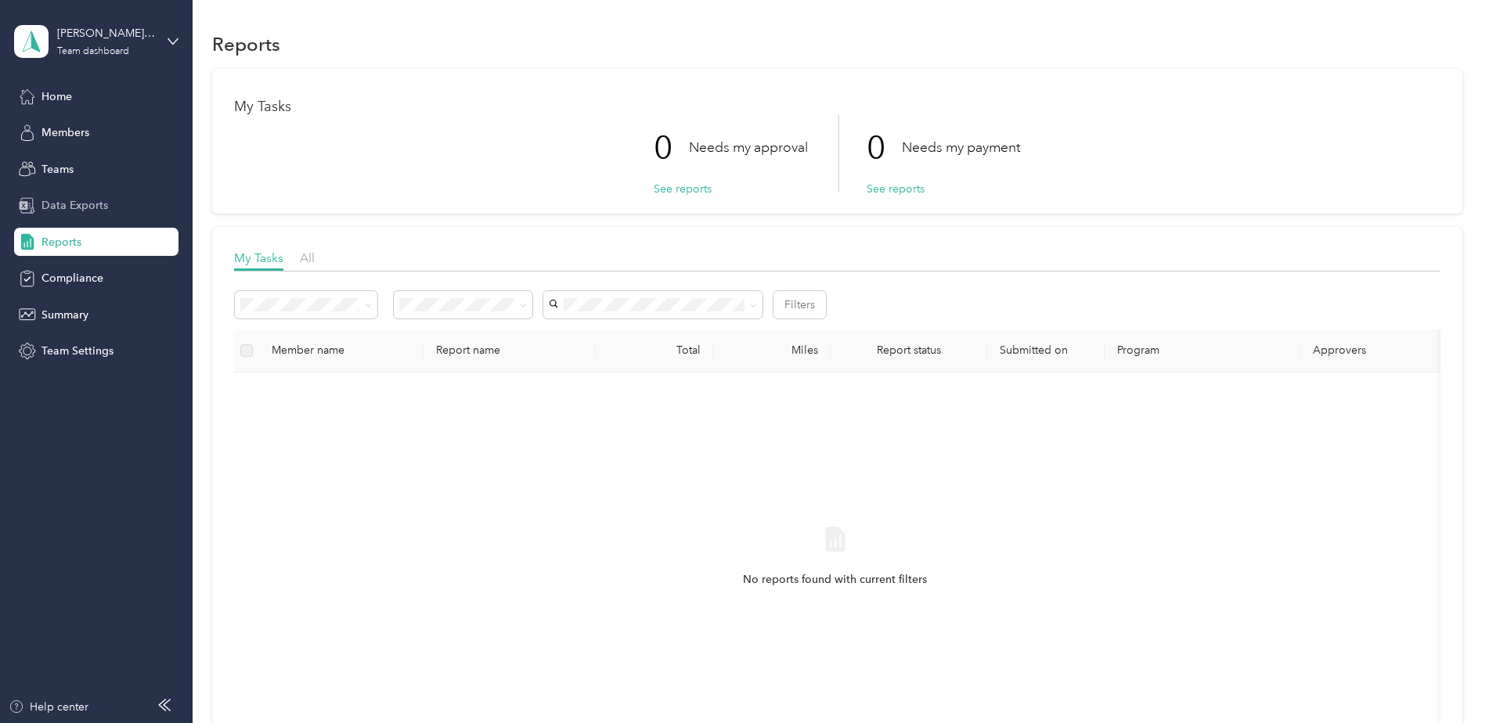
click at [85, 207] on span "Data Exports" at bounding box center [74, 205] width 67 height 16
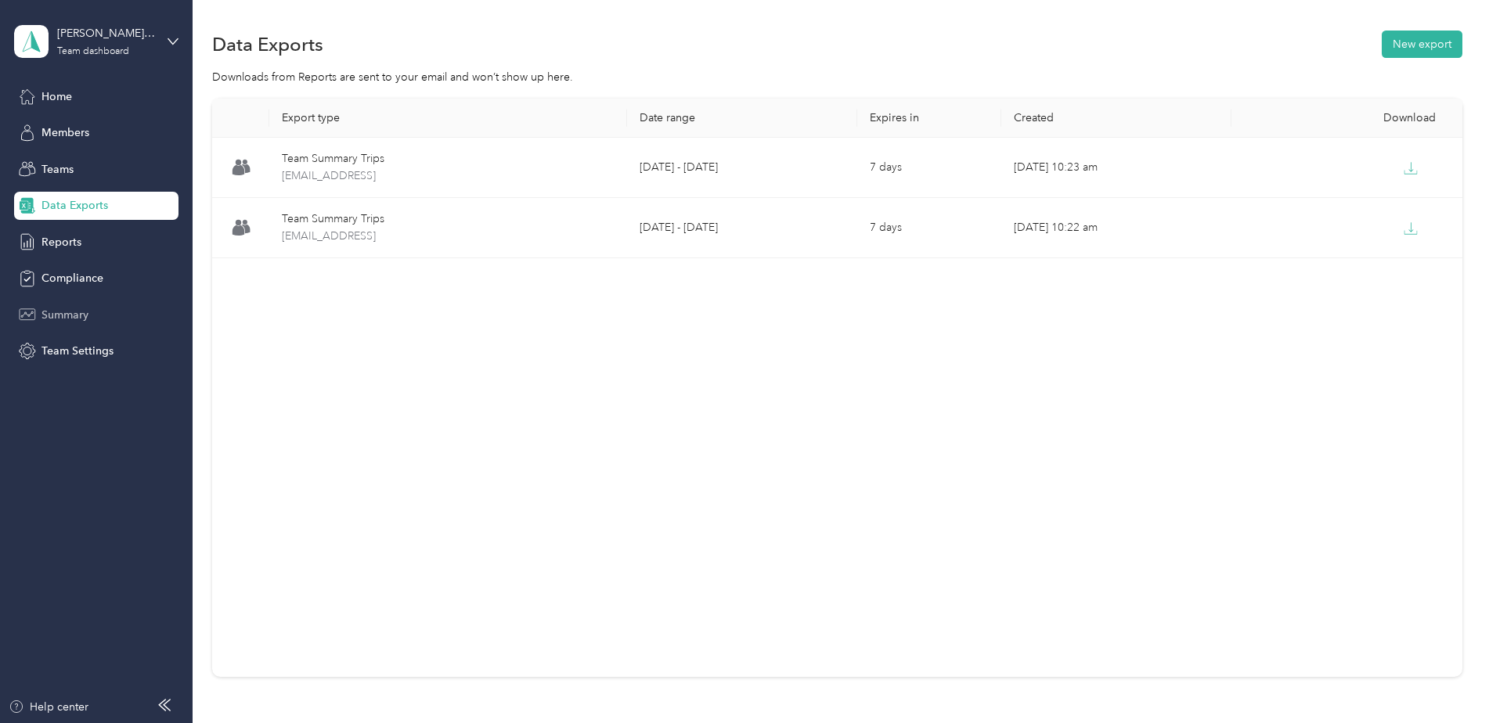
click at [74, 308] on span "Summary" at bounding box center [64, 315] width 47 height 16
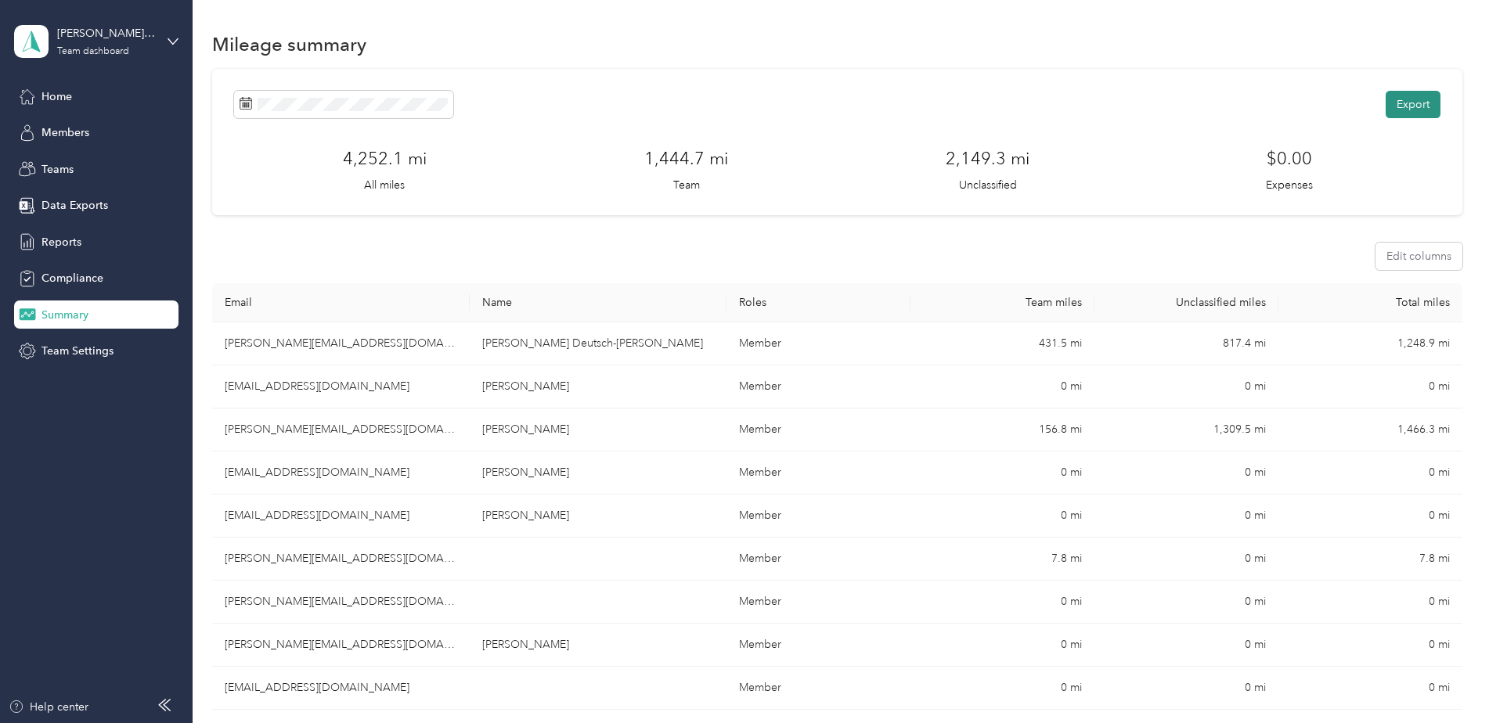
click at [1423, 99] on button "Export" at bounding box center [1413, 104] width 55 height 27
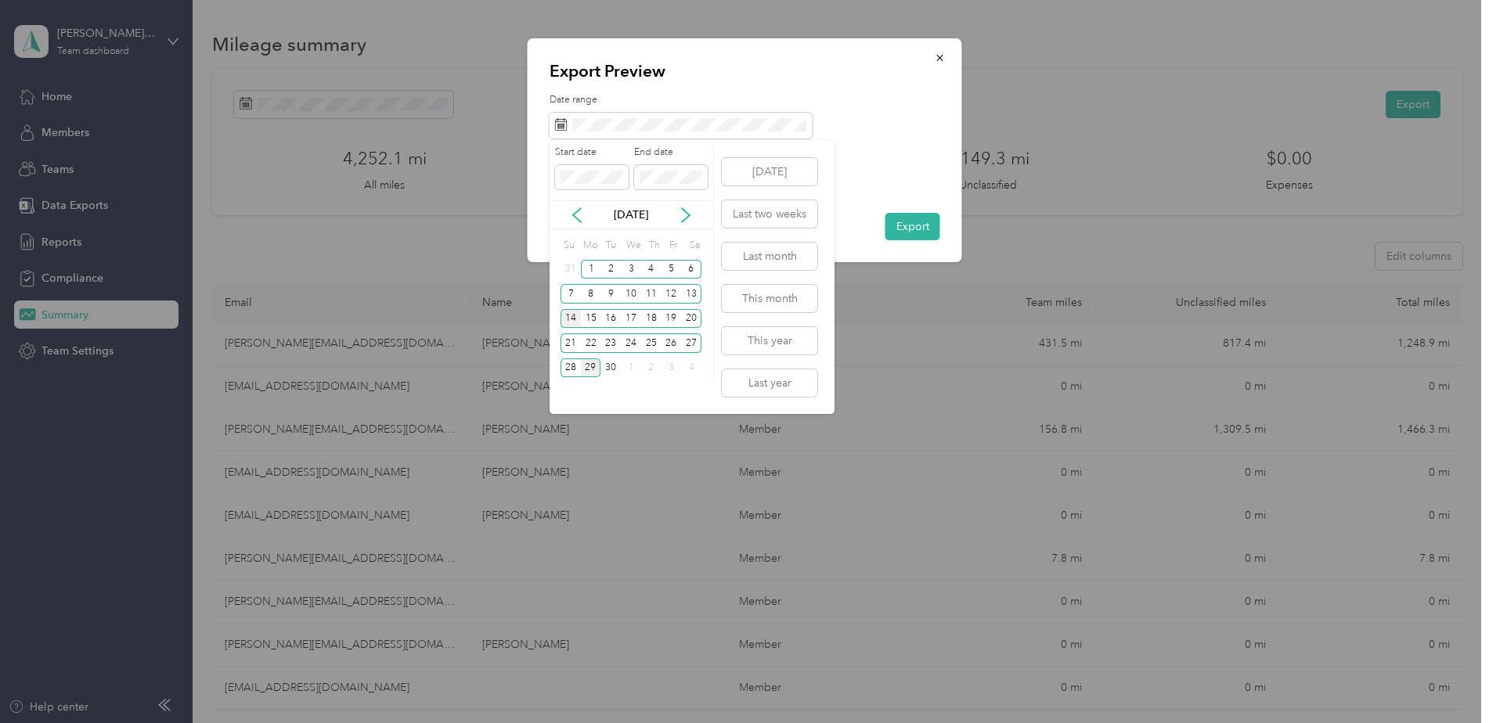
click at [568, 321] on div "14" at bounding box center [570, 319] width 20 height 20
click at [687, 347] on div "27" at bounding box center [691, 343] width 20 height 20
click at [697, 348] on div "27" at bounding box center [691, 343] width 20 height 20
click at [572, 319] on div "14" at bounding box center [570, 319] width 20 height 20
click at [572, 317] on div "14" at bounding box center [570, 319] width 20 height 20
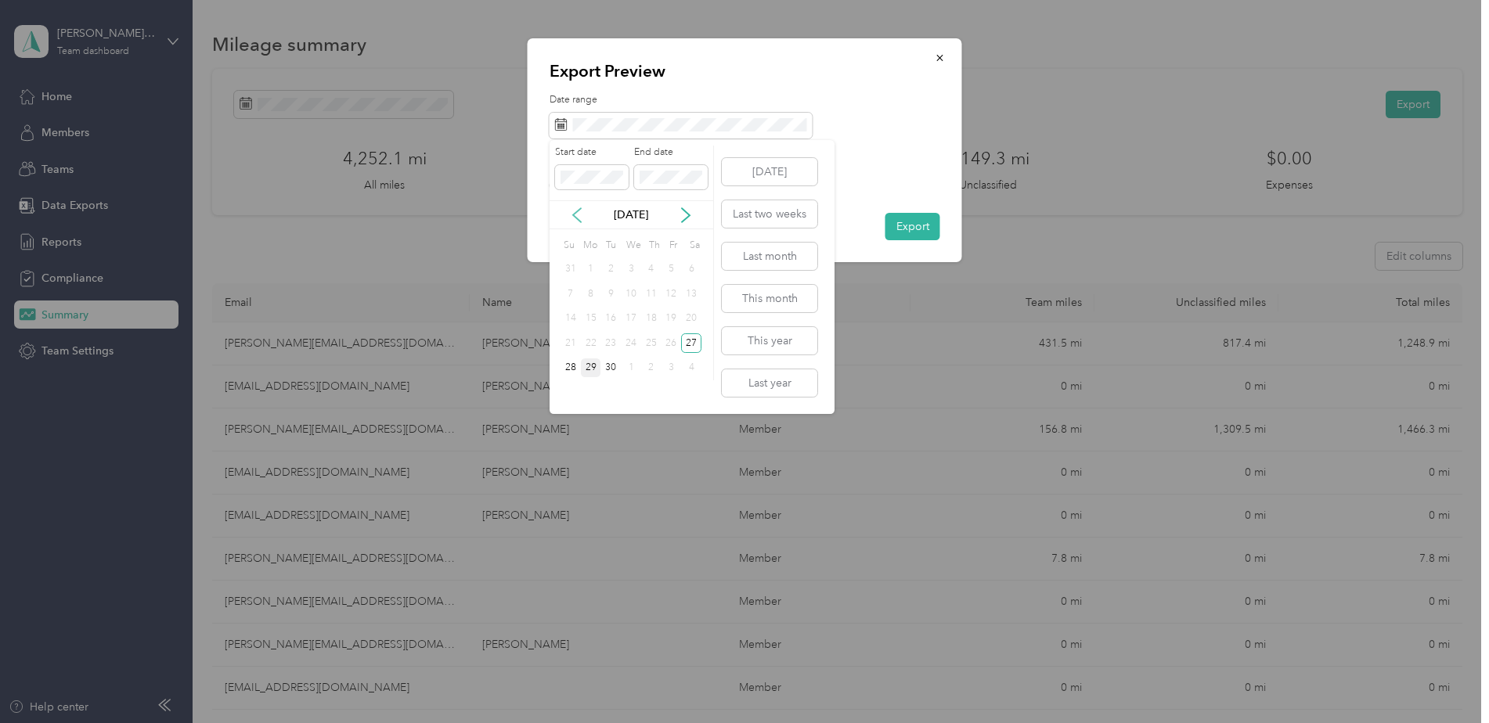
click at [579, 221] on icon at bounding box center [577, 215] width 8 height 14
click at [692, 220] on icon at bounding box center [686, 215] width 16 height 16
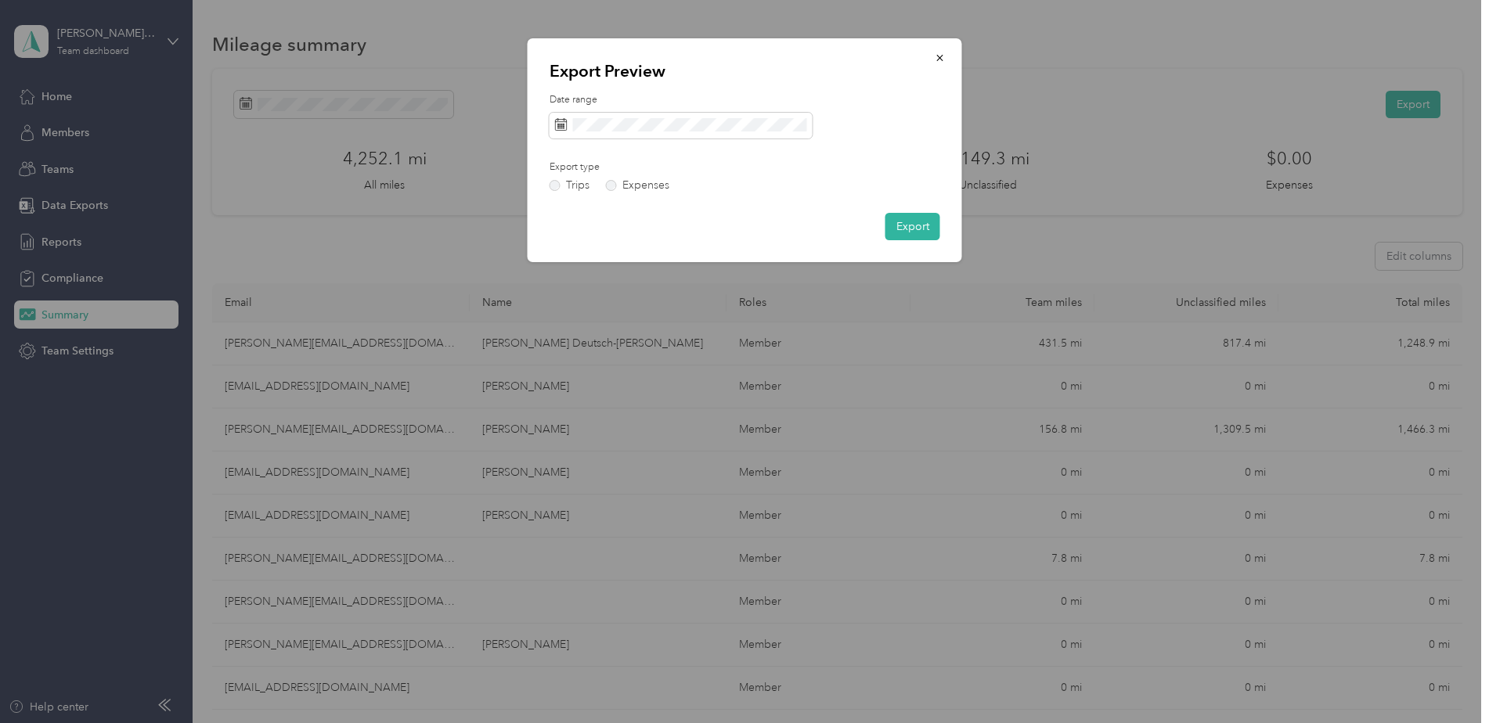
click at [773, 166] on div "Date range Export type Trips Expenses Export" at bounding box center [745, 166] width 391 height 147
drag, startPoint x: 911, startPoint y: 231, endPoint x: 771, endPoint y: 251, distance: 141.6
click at [771, 251] on div "Export Preview Date range Export type Trips Expenses Export" at bounding box center [745, 150] width 434 height 224
click at [932, 231] on button "Export" at bounding box center [912, 226] width 55 height 27
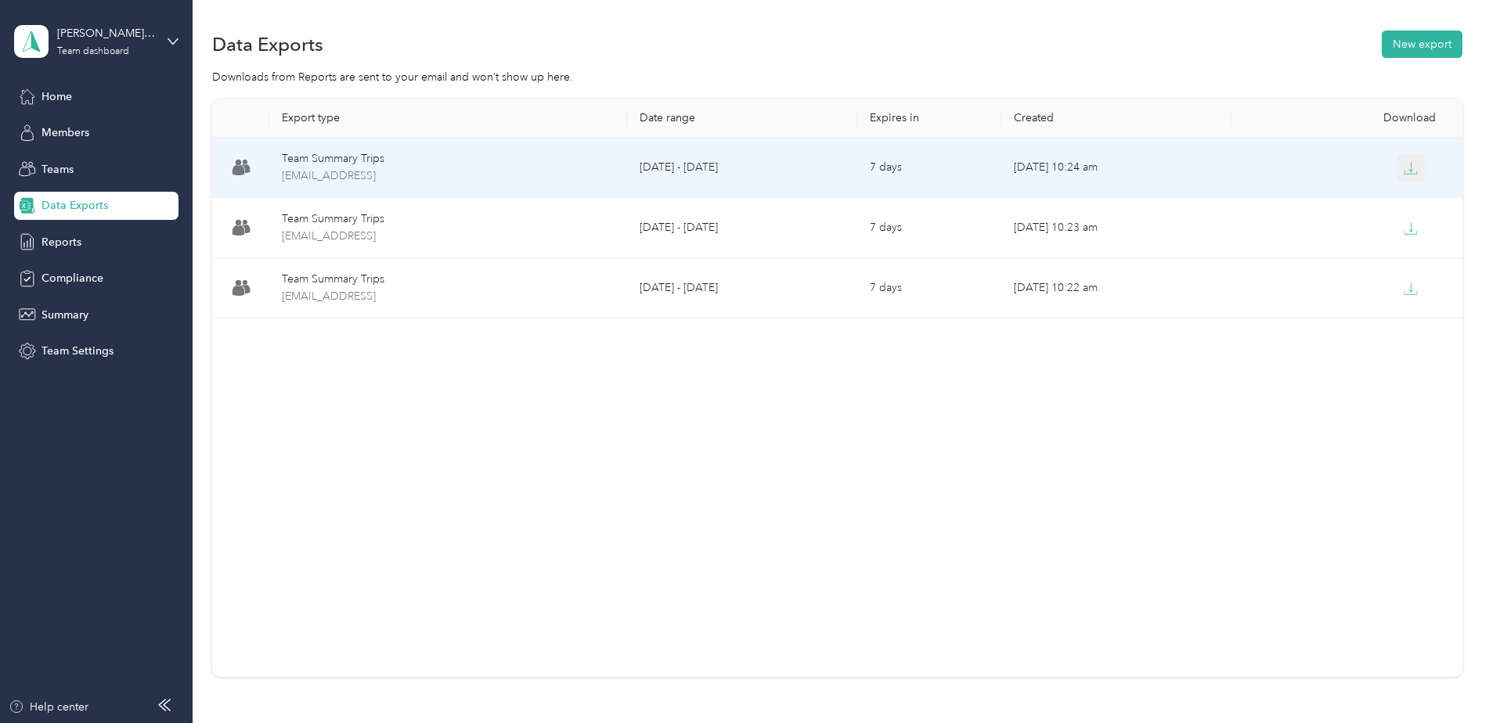
click at [1408, 175] on icon "button" at bounding box center [1411, 168] width 14 height 14
